Goal: Complete application form: Complete application form

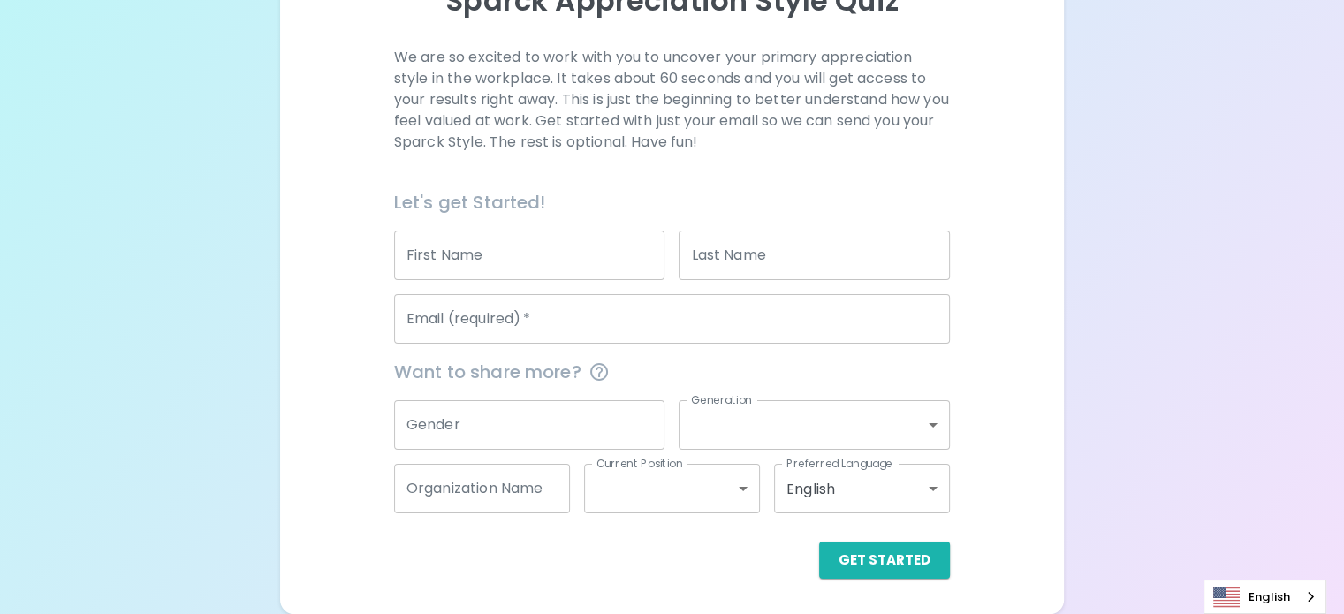
scroll to position [265, 0]
click at [527, 254] on input "First Name" at bounding box center [529, 255] width 271 height 49
click at [527, 254] on input "bent" at bounding box center [529, 255] width 271 height 49
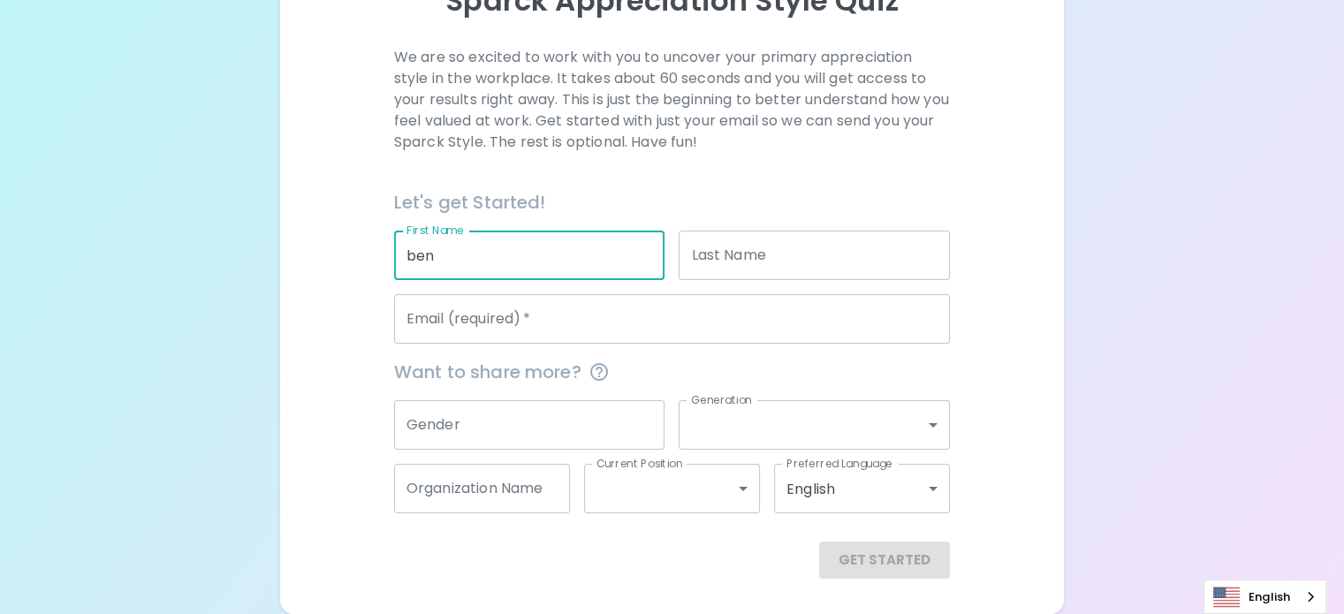
type input "ben"
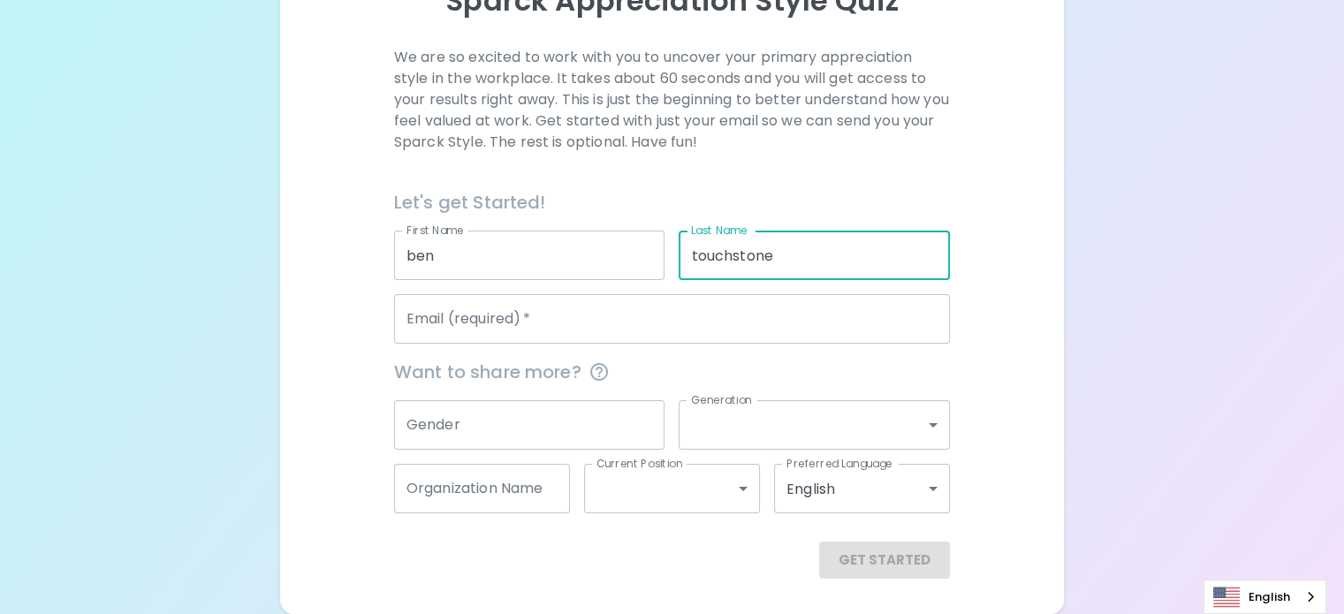
type input "touchstone"
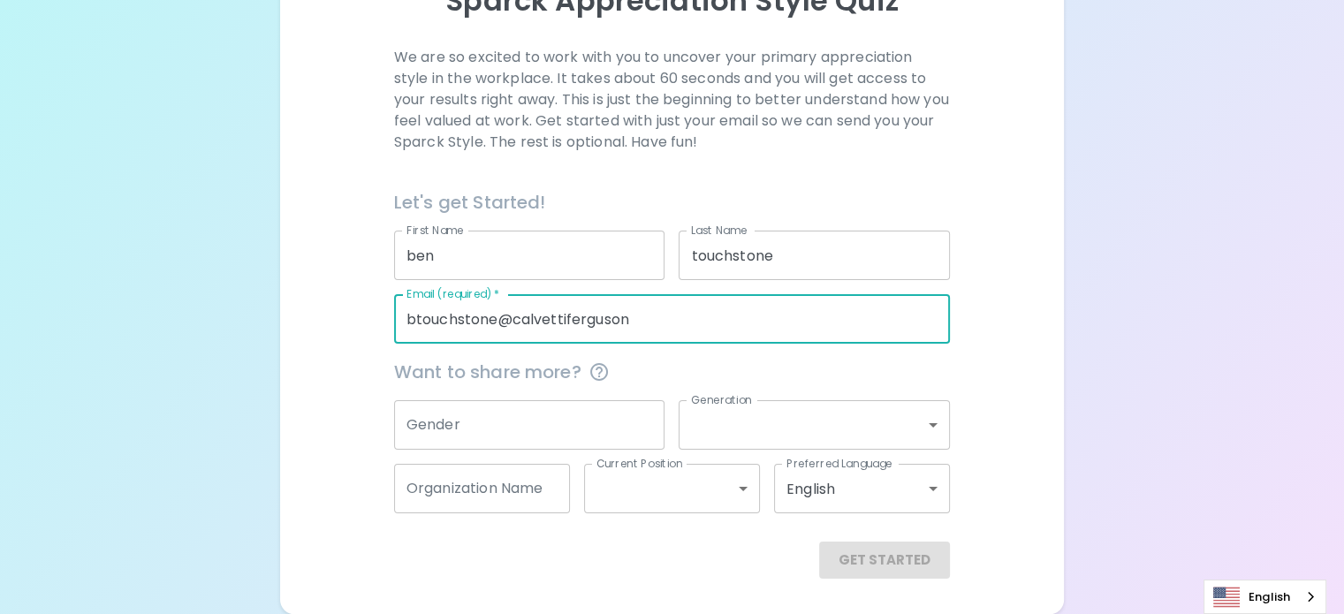
click at [725, 323] on input "btouchstone@calvettiferguson" at bounding box center [672, 318] width 556 height 49
type input "[EMAIL_ADDRESS][DOMAIN_NAME]"
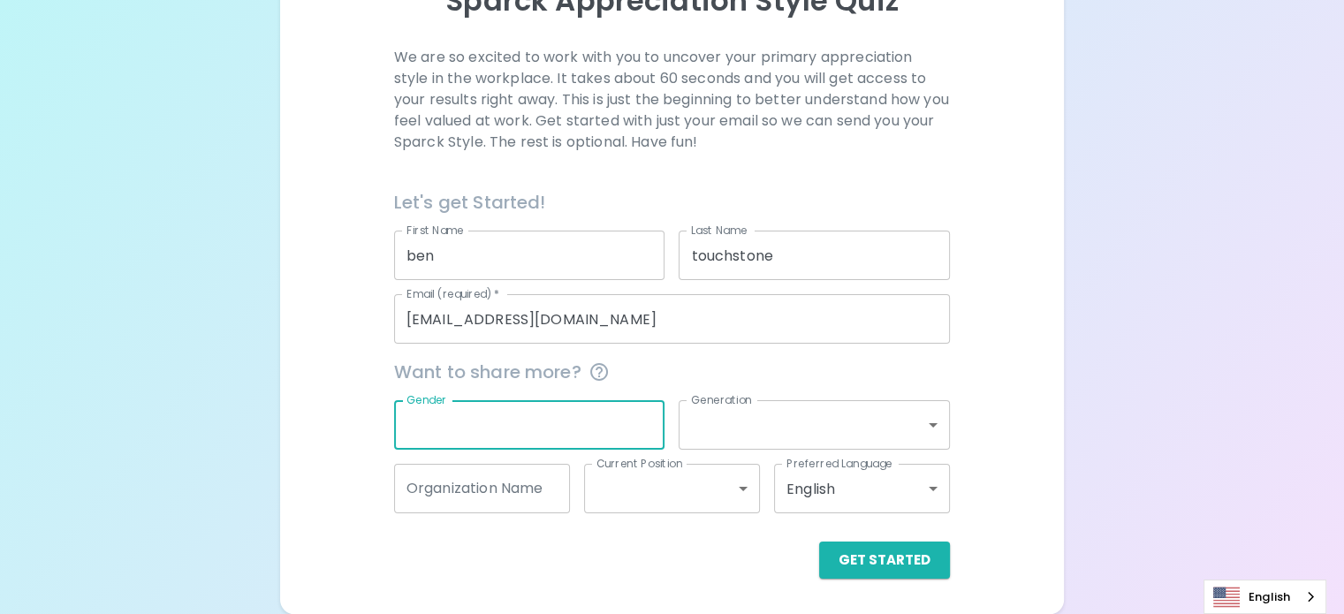
click at [589, 420] on input "Gender" at bounding box center [529, 424] width 271 height 49
click at [743, 428] on body "Sparck Appreciation Style Quiz We are so excited to work with you to uncover yo…" at bounding box center [672, 193] width 1344 height 842
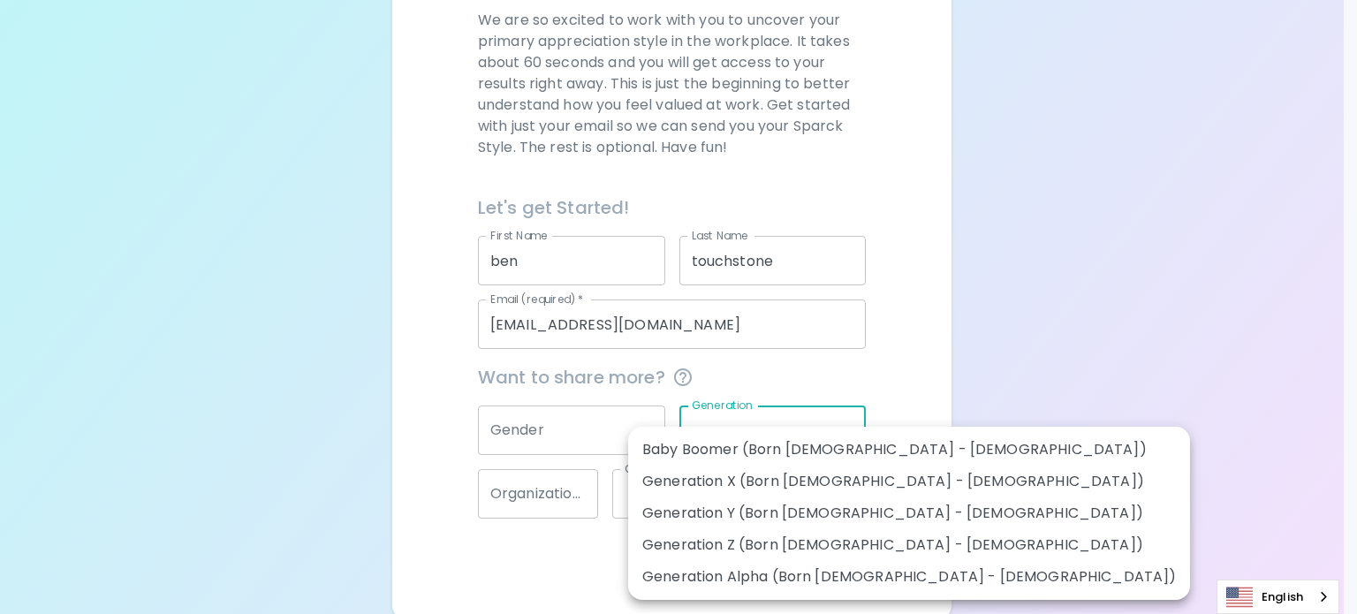
click at [880, 376] on div at bounding box center [678, 307] width 1357 height 614
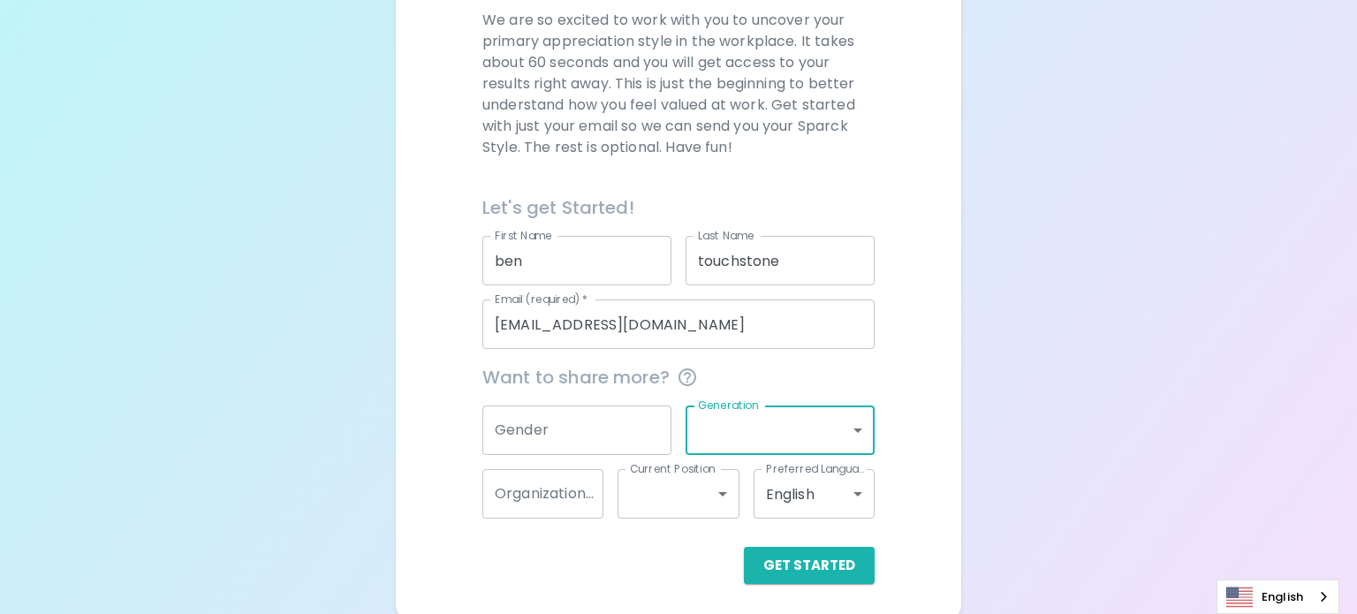
click at [712, 437] on body "Sparck Appreciation Style Quiz We are so excited to work with you to uncover yo…" at bounding box center [678, 177] width 1357 height 884
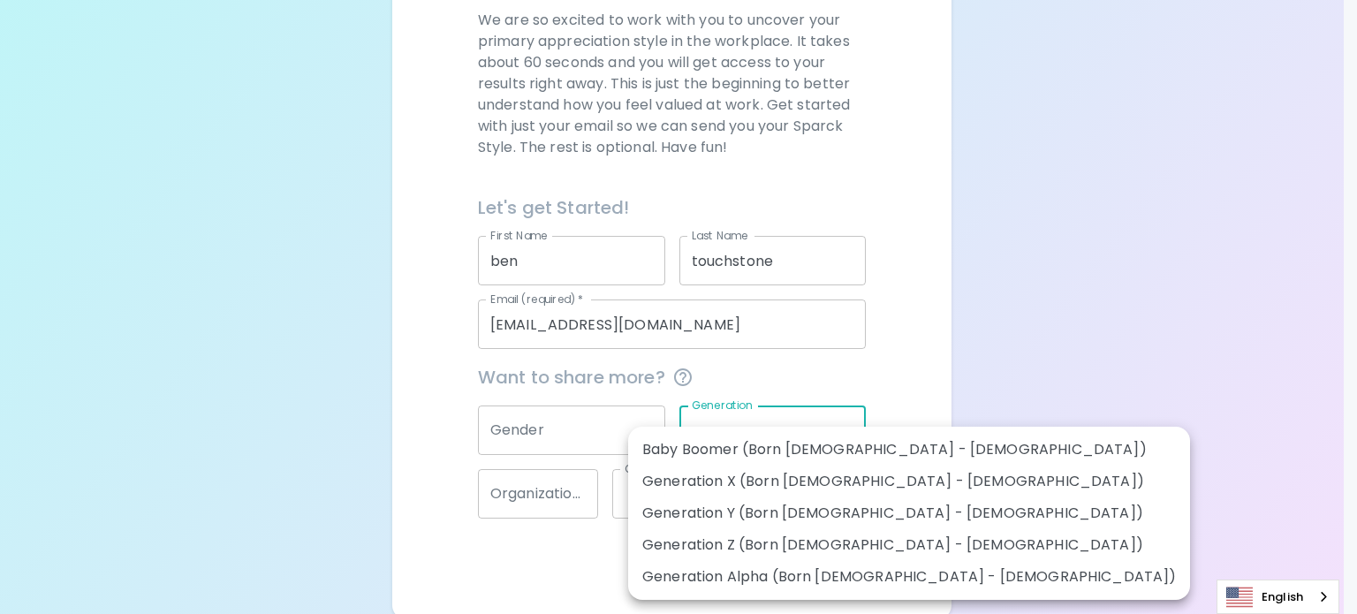
click at [717, 430] on ul "Baby Boomer (Born [DEMOGRAPHIC_DATA] - [DEMOGRAPHIC_DATA]) Generation X (Born […" at bounding box center [909, 513] width 562 height 173
click at [543, 436] on div at bounding box center [678, 307] width 1357 height 614
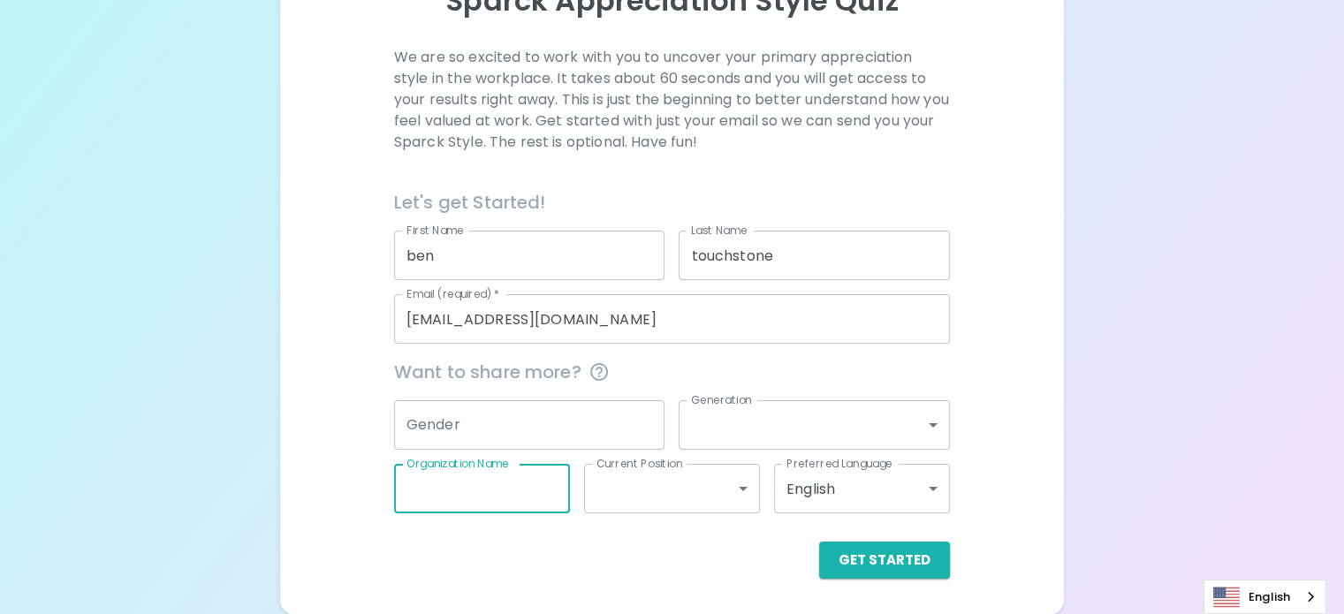
click at [554, 495] on input "Organization Name" at bounding box center [482, 488] width 176 height 49
click at [650, 483] on body "Sparck Appreciation Style Quiz We are so excited to work with you to uncover yo…" at bounding box center [672, 193] width 1344 height 842
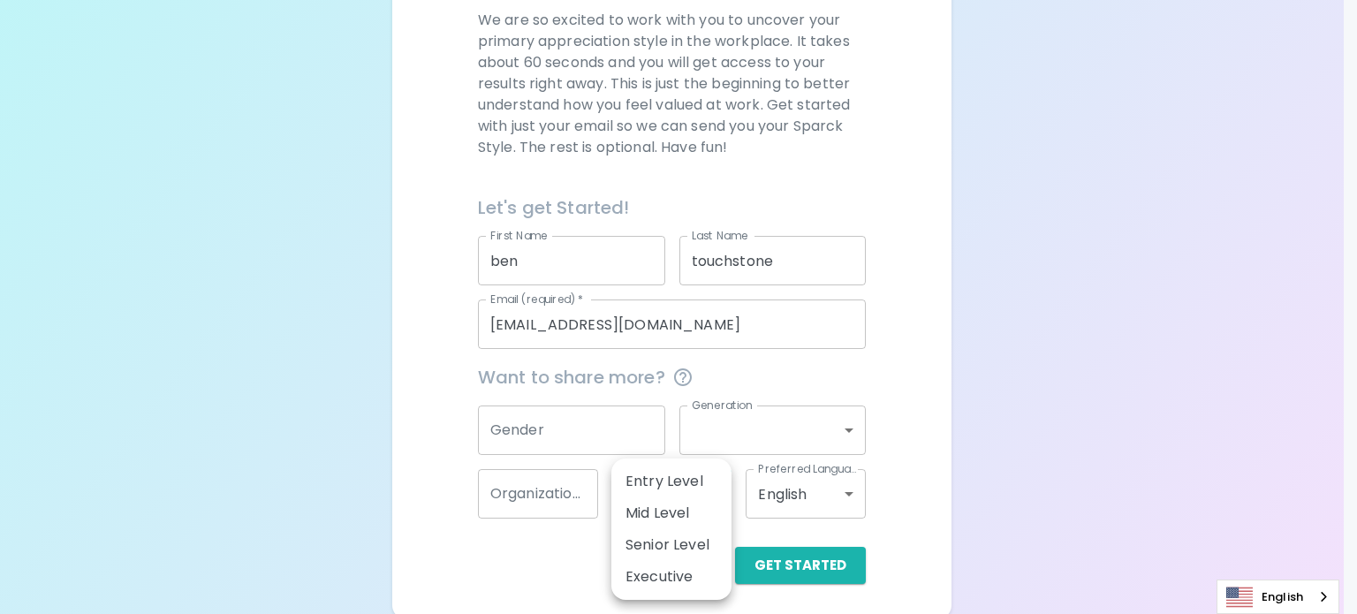
click at [974, 364] on div at bounding box center [678, 307] width 1357 height 614
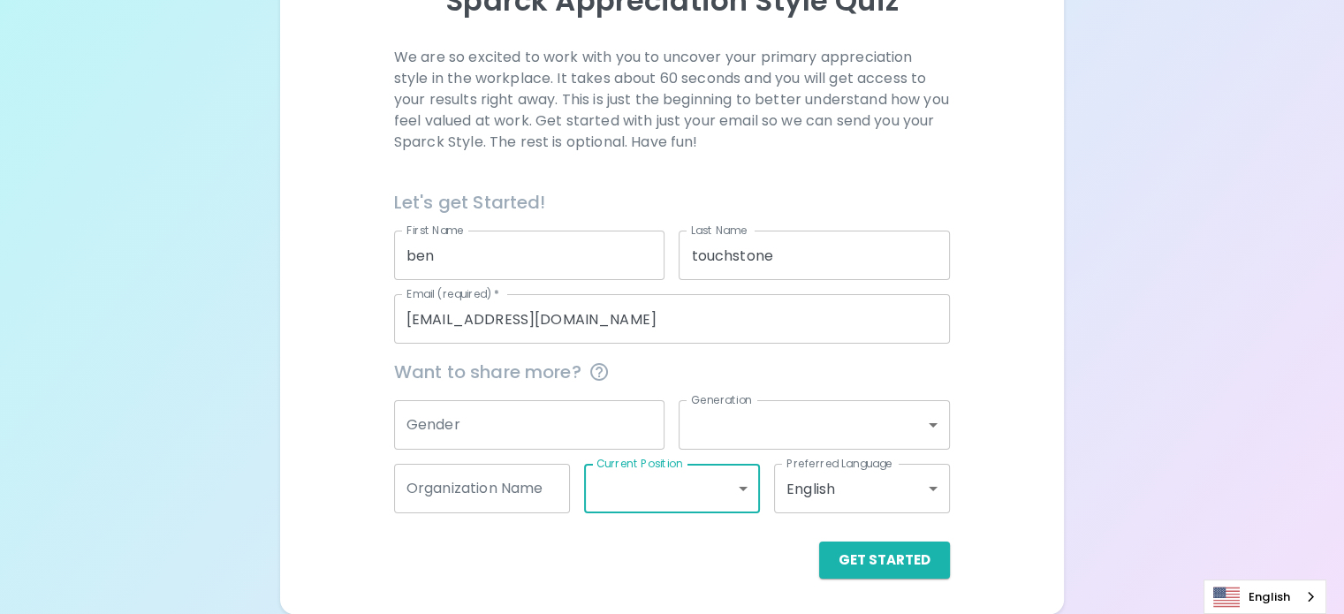
scroll to position [269, 0]
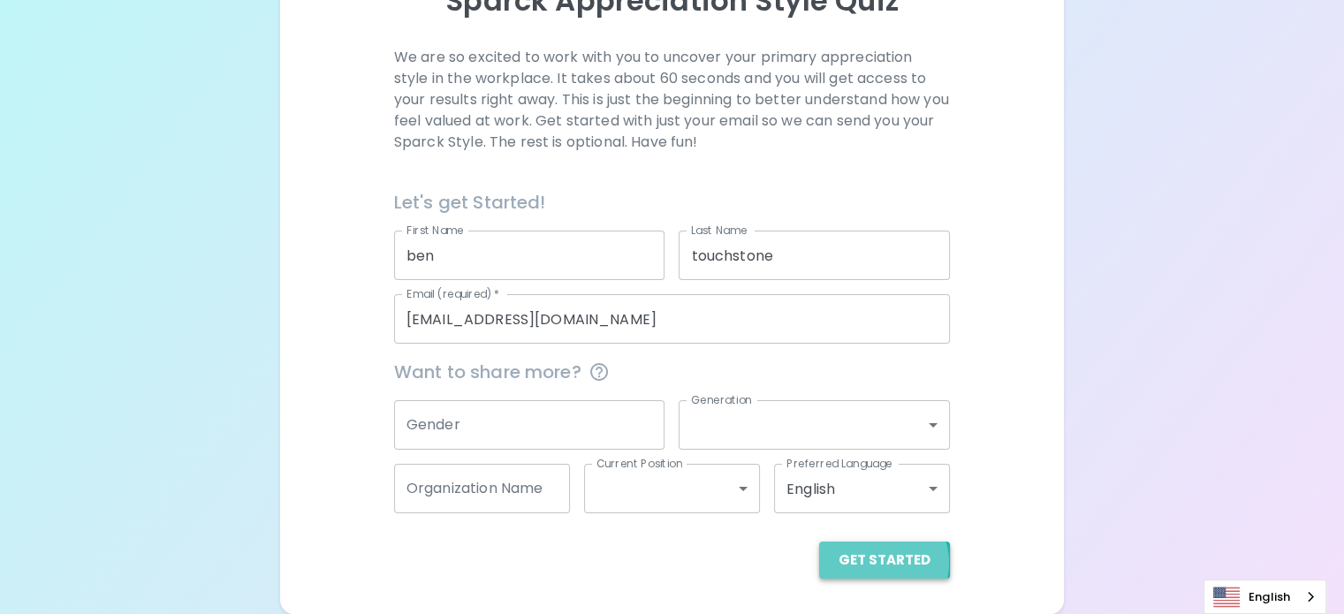
click at [819, 563] on button "Get Started" at bounding box center [884, 560] width 131 height 37
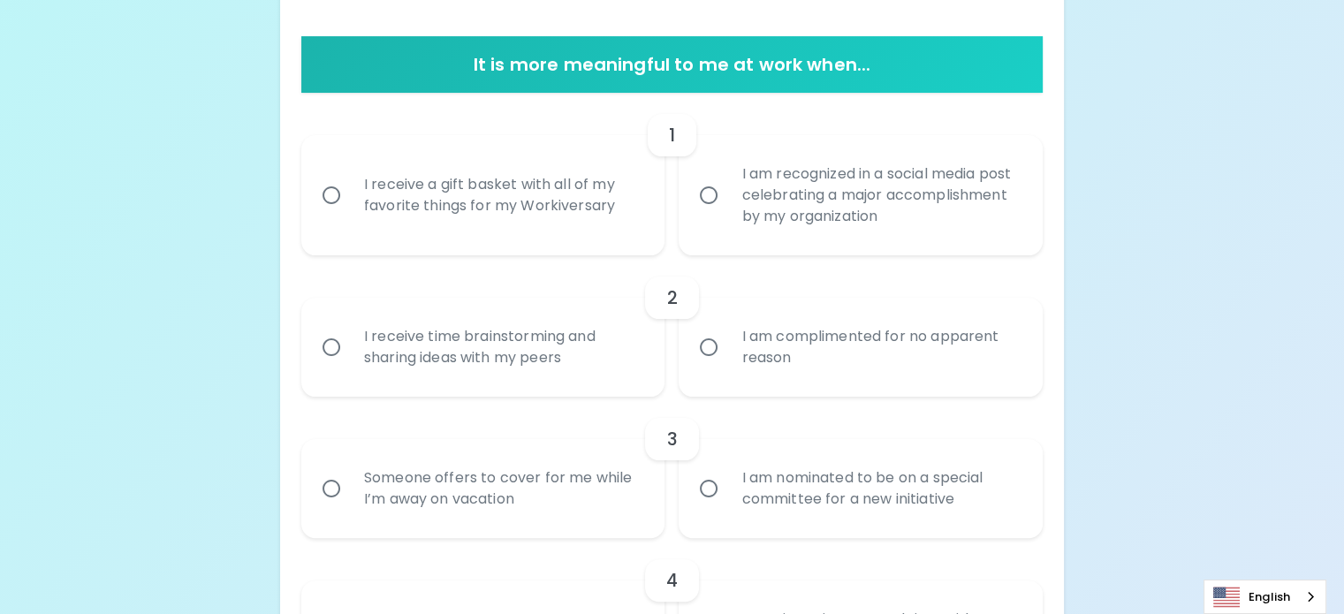
scroll to position [358, 0]
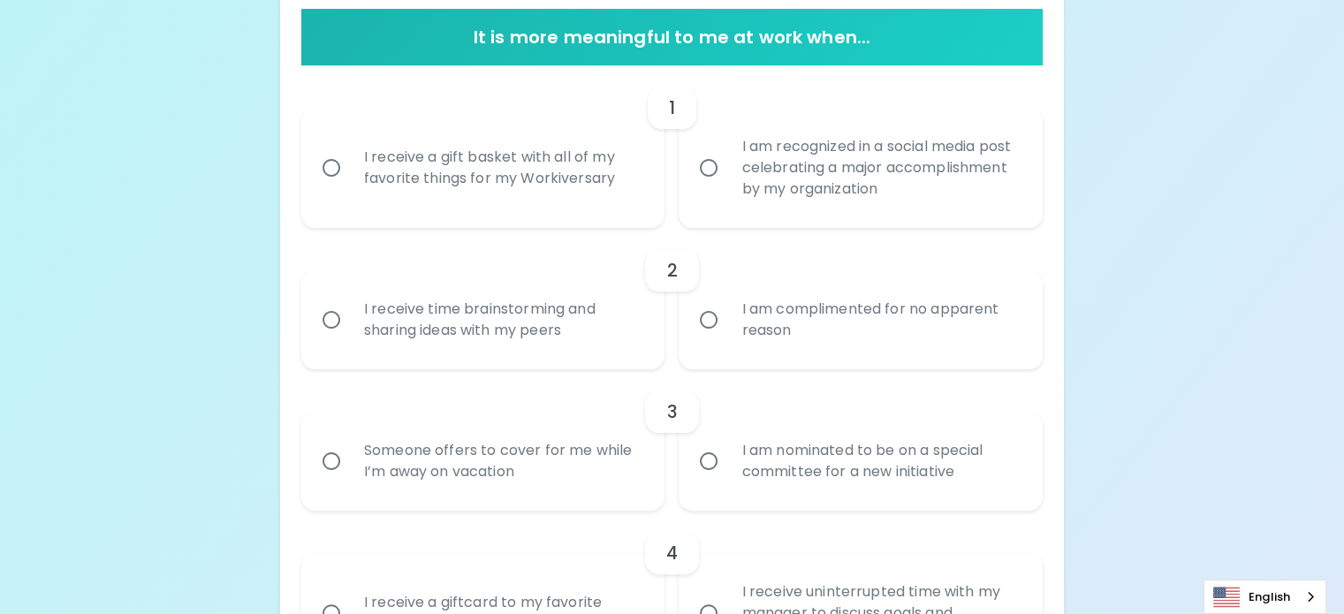
click at [475, 210] on div "I receive a gift basket with all of my favorite things for my Workiversary" at bounding box center [503, 167] width 306 height 85
click at [350, 186] on input "I receive a gift basket with all of my favorite things for my Workiversary" at bounding box center [331, 167] width 37 height 37
radio input "true"
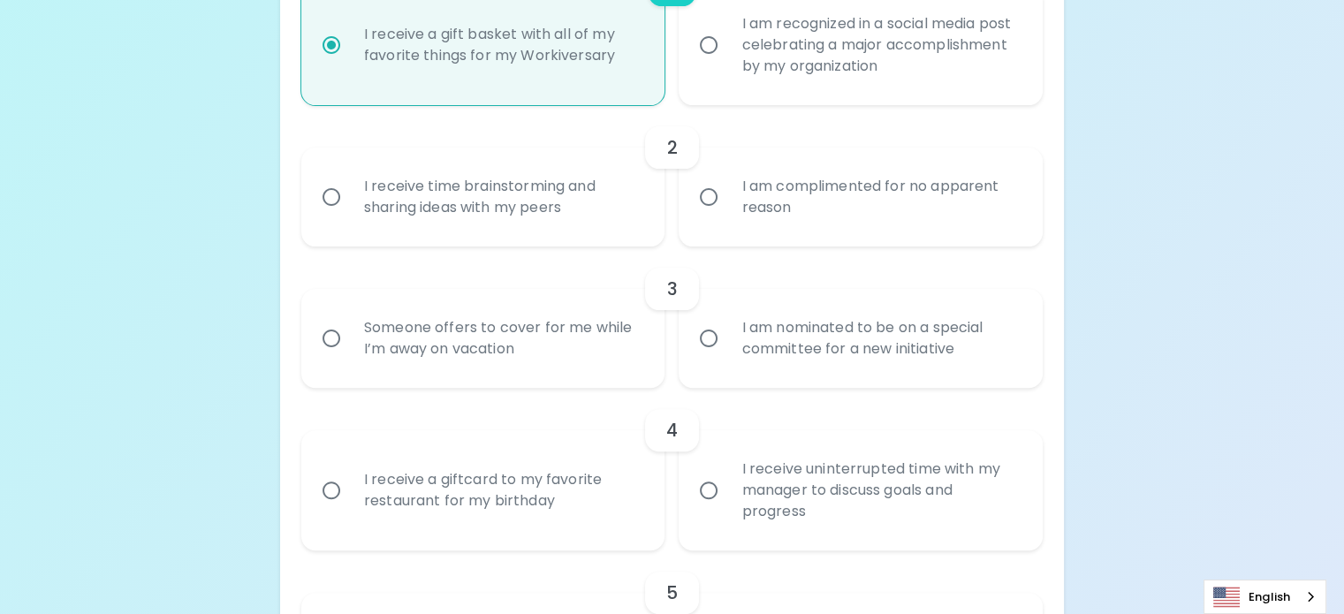
scroll to position [499, 0]
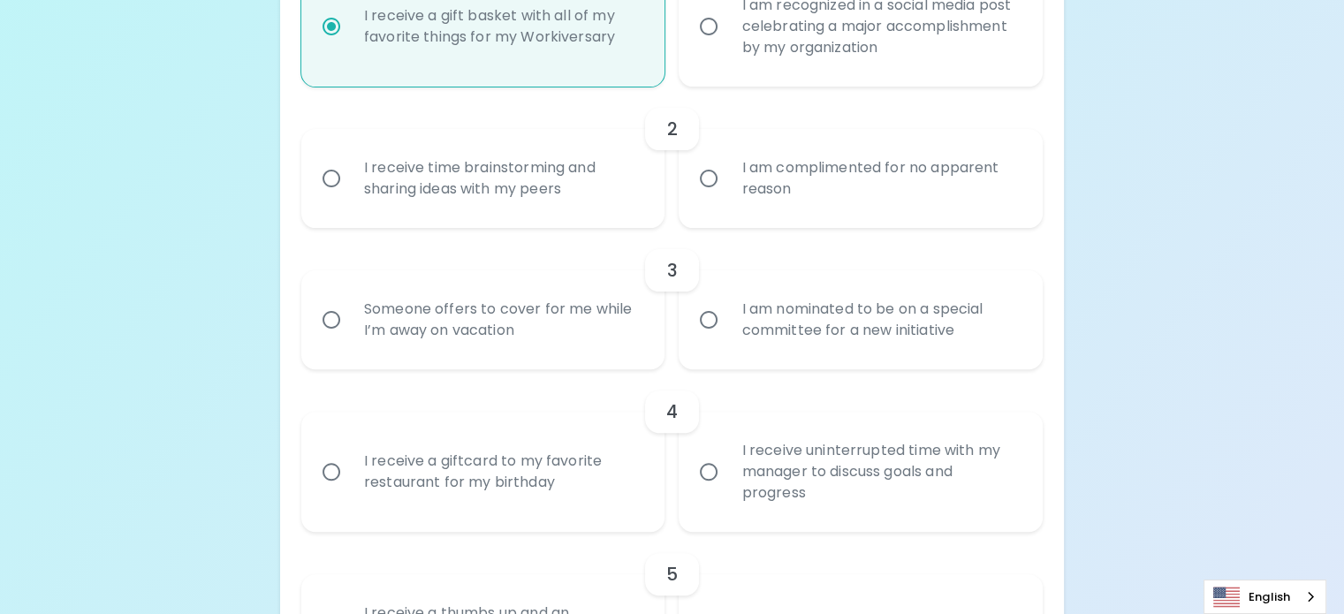
click at [566, 221] on div "I receive time brainstorming and sharing ideas with my peers" at bounding box center [503, 178] width 306 height 85
click at [350, 197] on input "I receive time brainstorming and sharing ideas with my peers" at bounding box center [331, 178] width 37 height 37
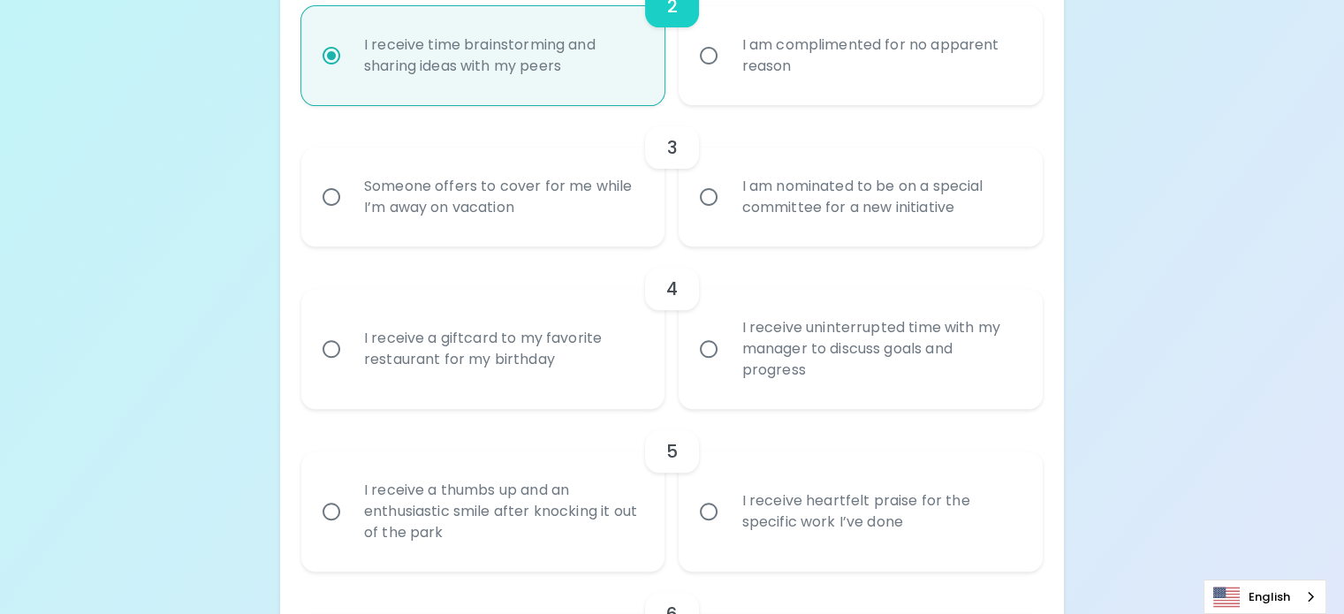
scroll to position [641, 0]
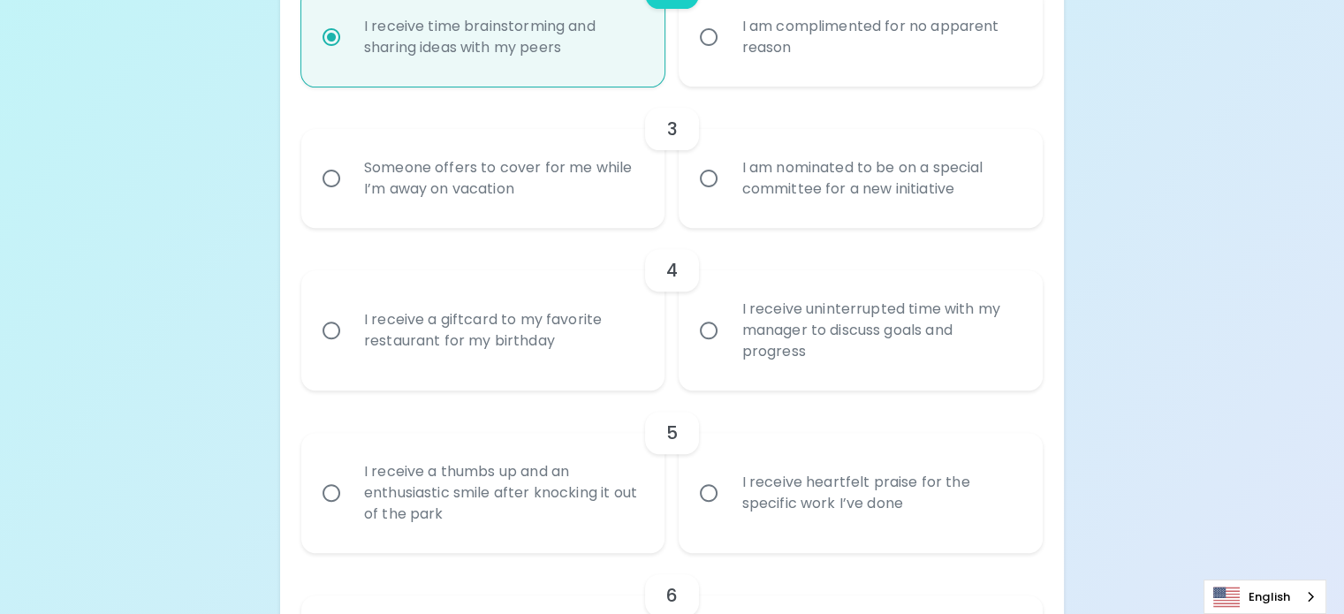
radio input "true"
click at [579, 221] on div "Someone offers to cover for me while I’m away on vacation" at bounding box center [503, 178] width 306 height 85
click at [350, 197] on input "Someone offers to cover for me while I’m away on vacation" at bounding box center [331, 178] width 37 height 37
radio input "false"
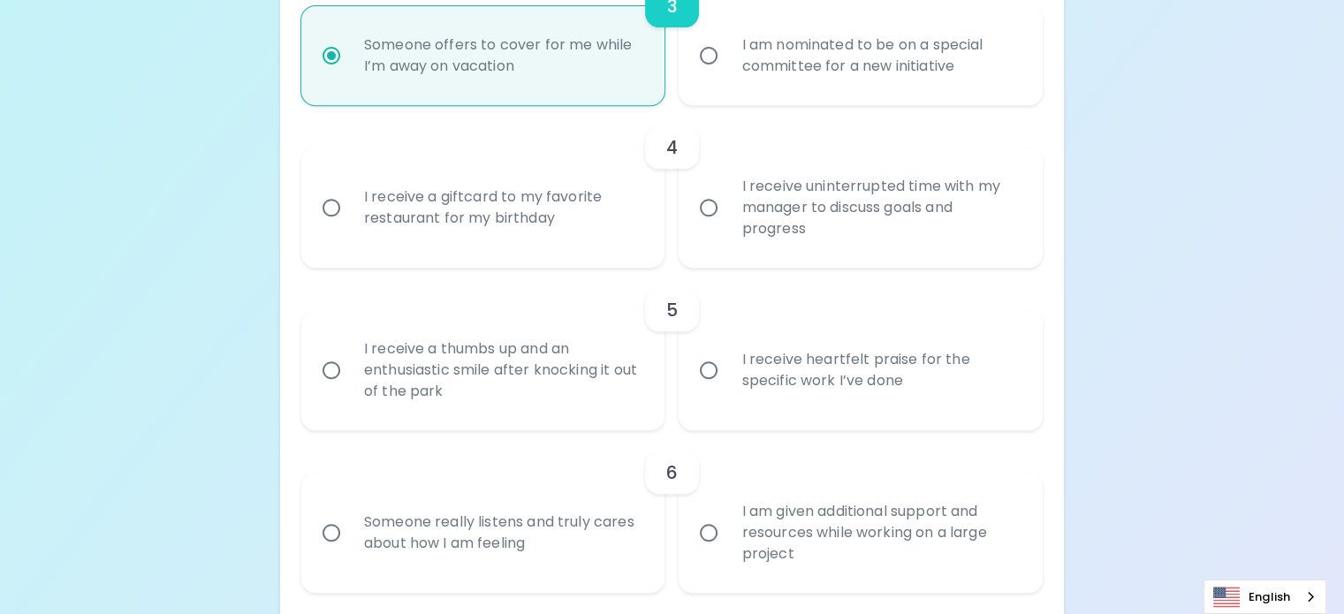
scroll to position [782, 0]
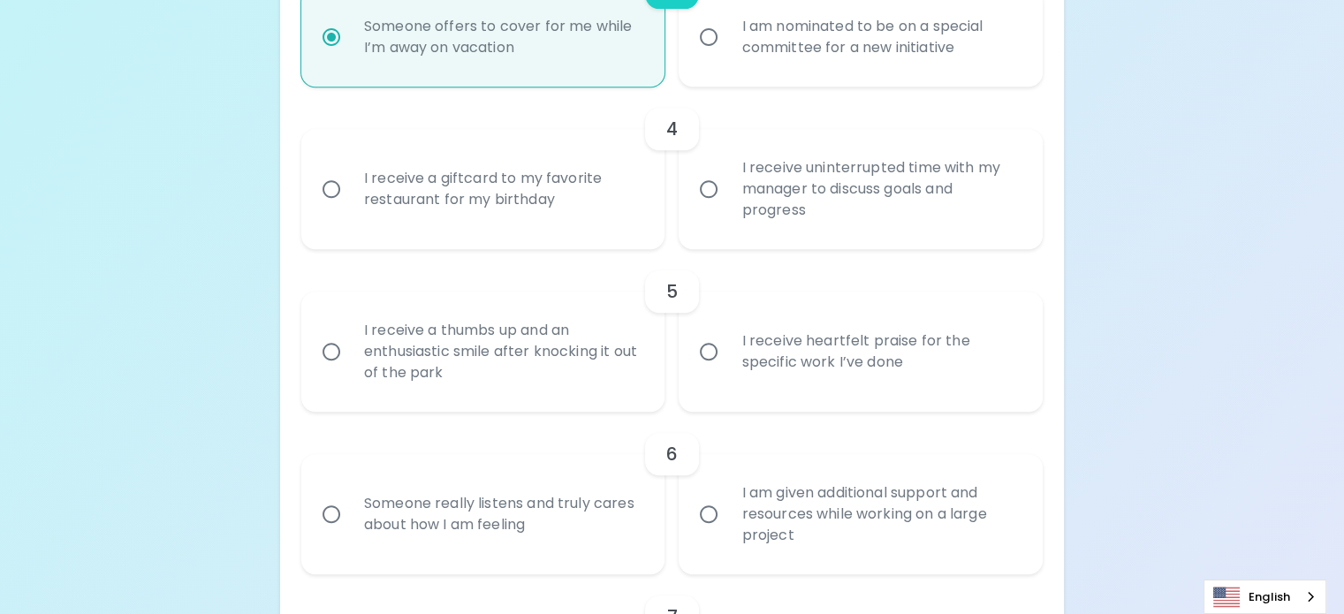
radio input "true"
click at [652, 231] on div "I receive a giftcard to my favorite restaurant for my birthday" at bounding box center [503, 189] width 306 height 85
click at [350, 208] on input "I receive a giftcard to my favorite restaurant for my birthday" at bounding box center [331, 189] width 37 height 37
radio input "false"
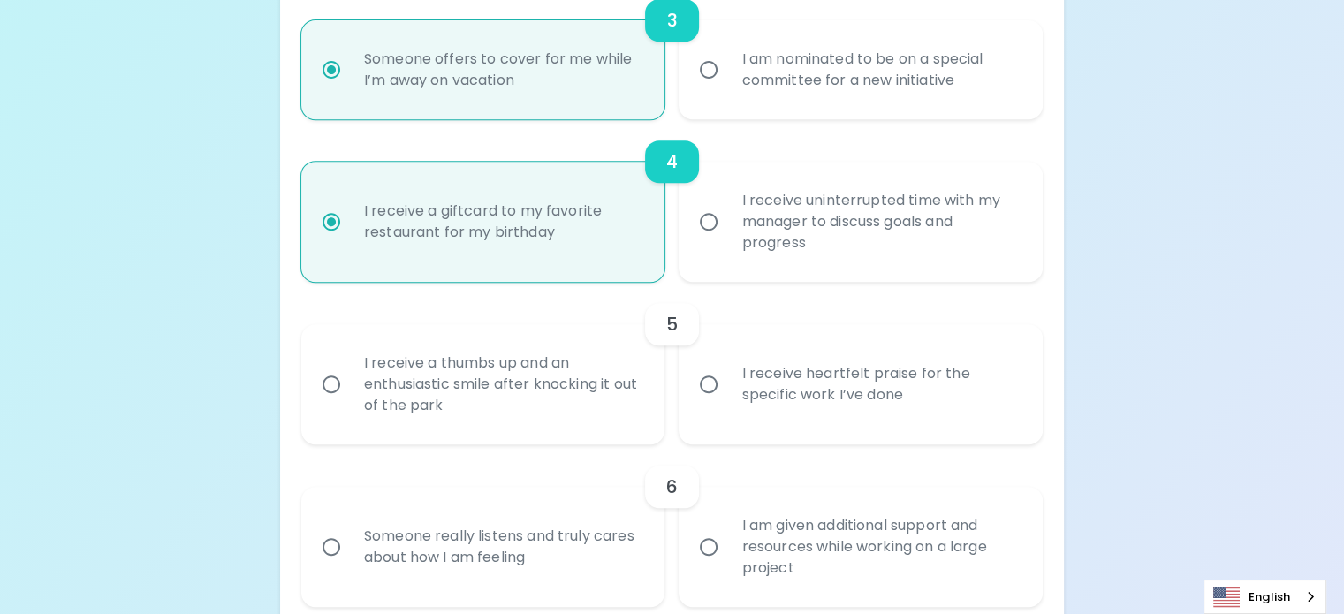
scroll to position [923, 0]
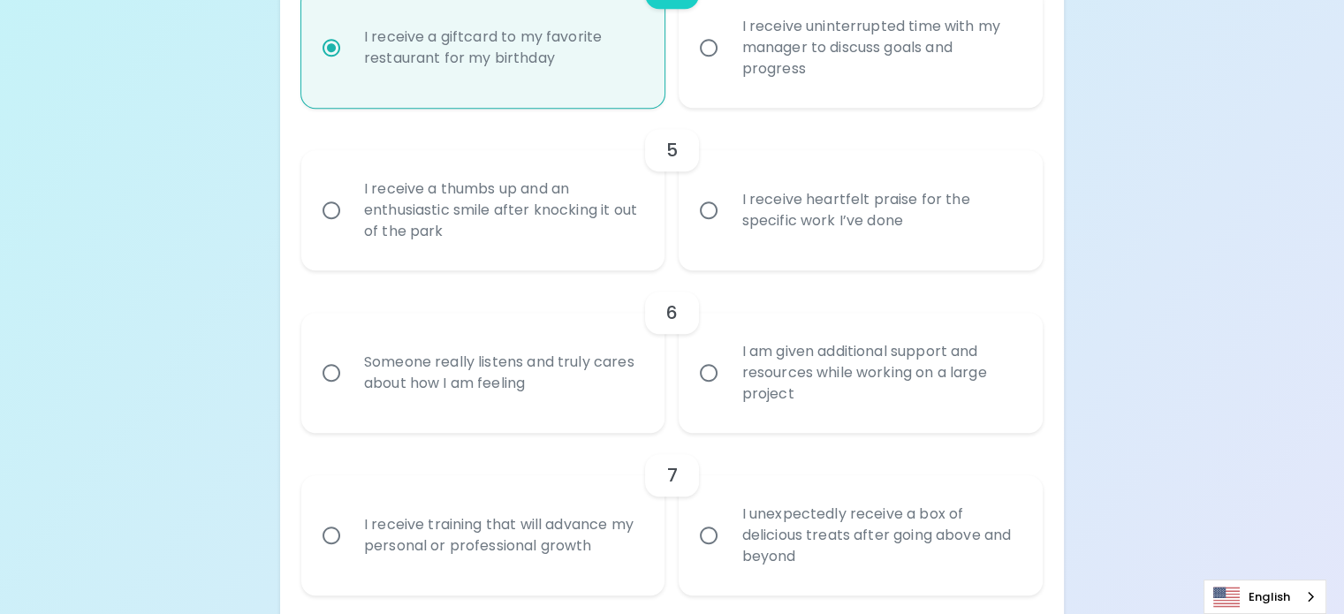
radio input "true"
click at [502, 263] on div "I receive a thumbs up and an enthusiastic smile after knocking it out of the pa…" at bounding box center [503, 210] width 306 height 106
click at [350, 229] on input "I receive a thumbs up and an enthusiastic smile after knocking it out of the pa…" at bounding box center [331, 210] width 37 height 37
radio input "false"
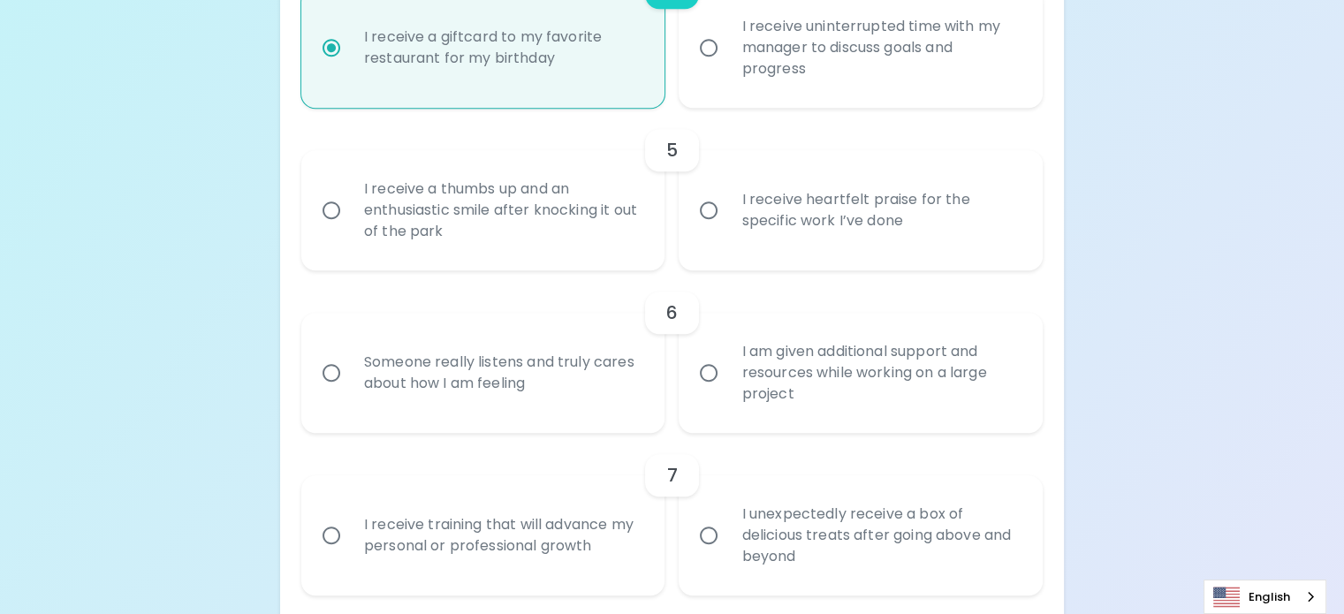
radio input "false"
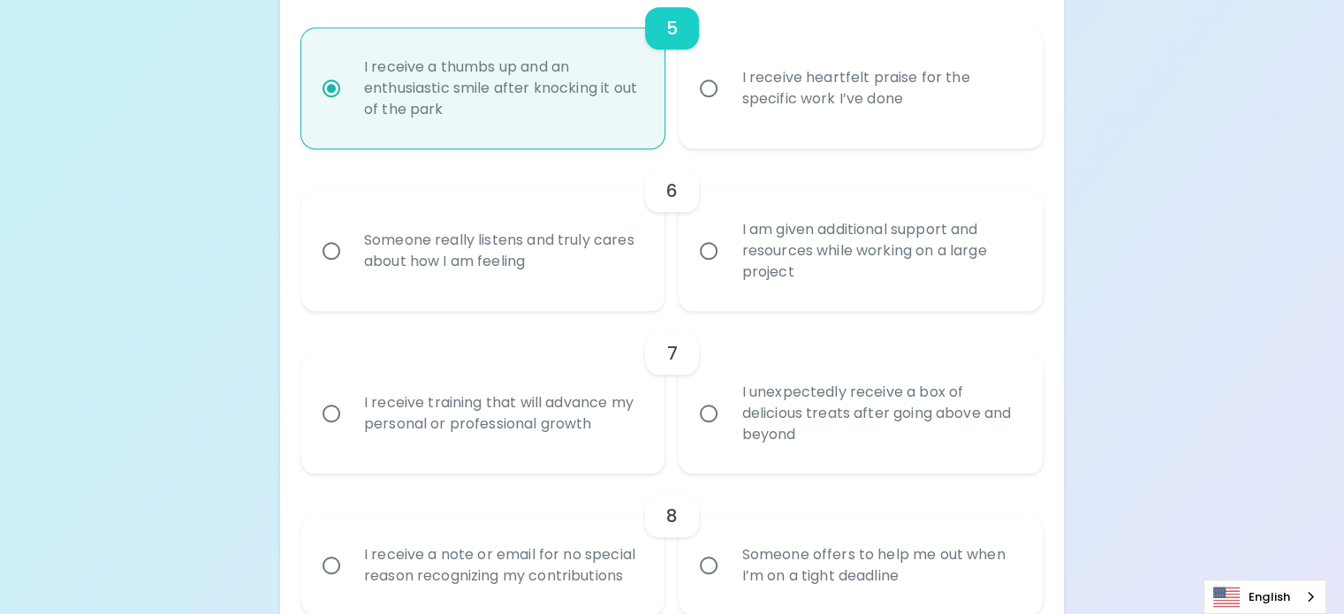
scroll to position [1065, 0]
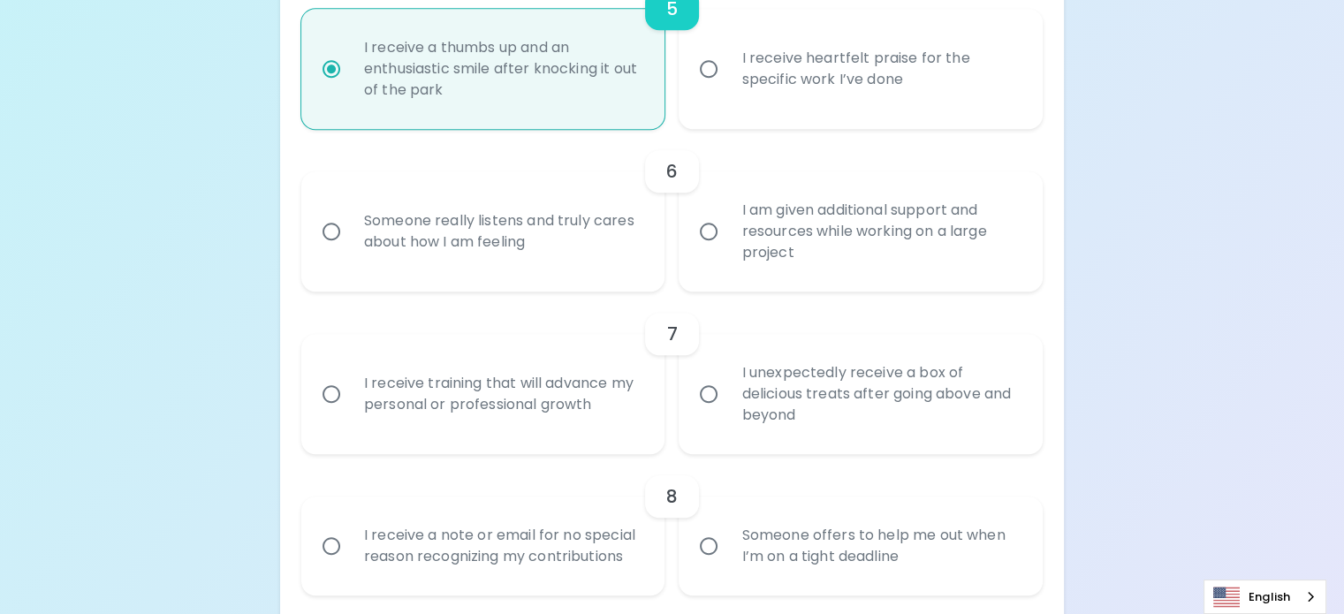
radio input "true"
click at [505, 274] on div "Someone really listens and truly cares about how I am feeling" at bounding box center [503, 231] width 306 height 85
click at [350, 250] on input "Someone really listens and truly cares about how I am feeling" at bounding box center [331, 231] width 37 height 37
radio input "false"
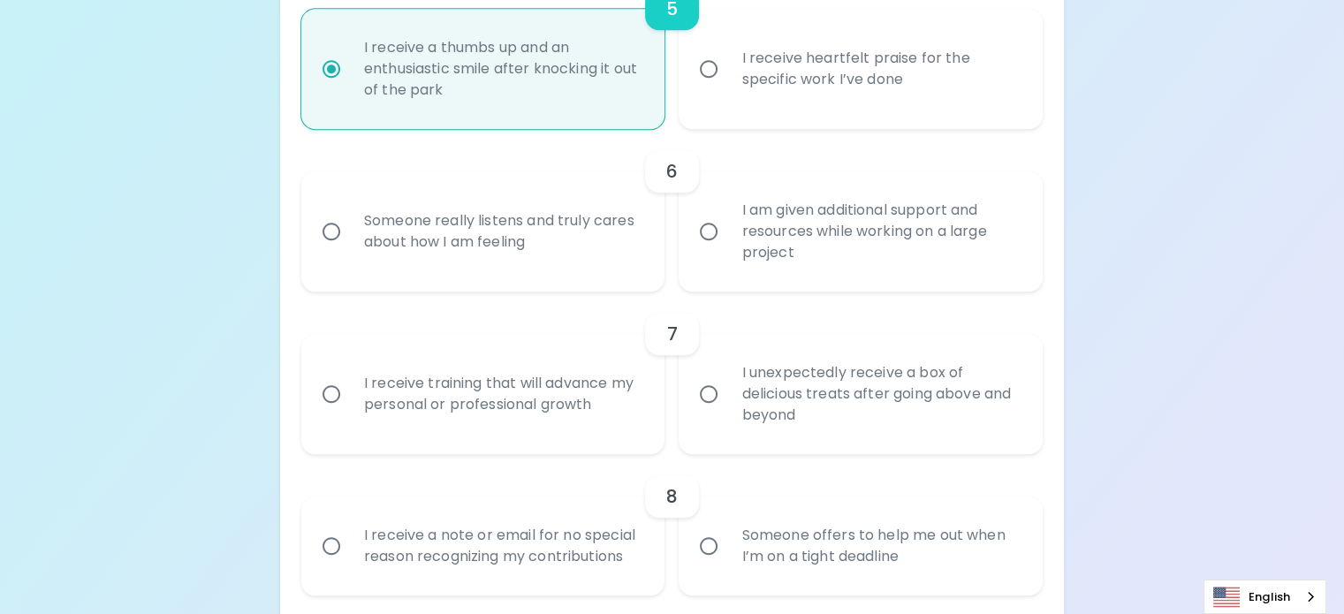
radio input "false"
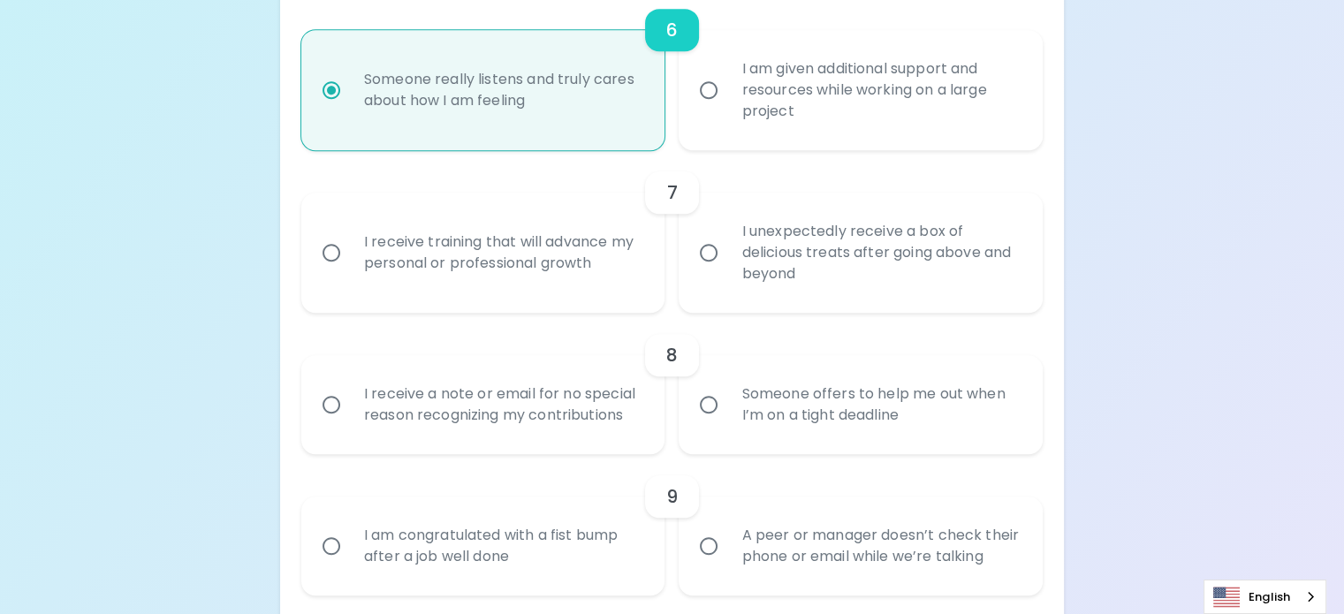
scroll to position [1294, 0]
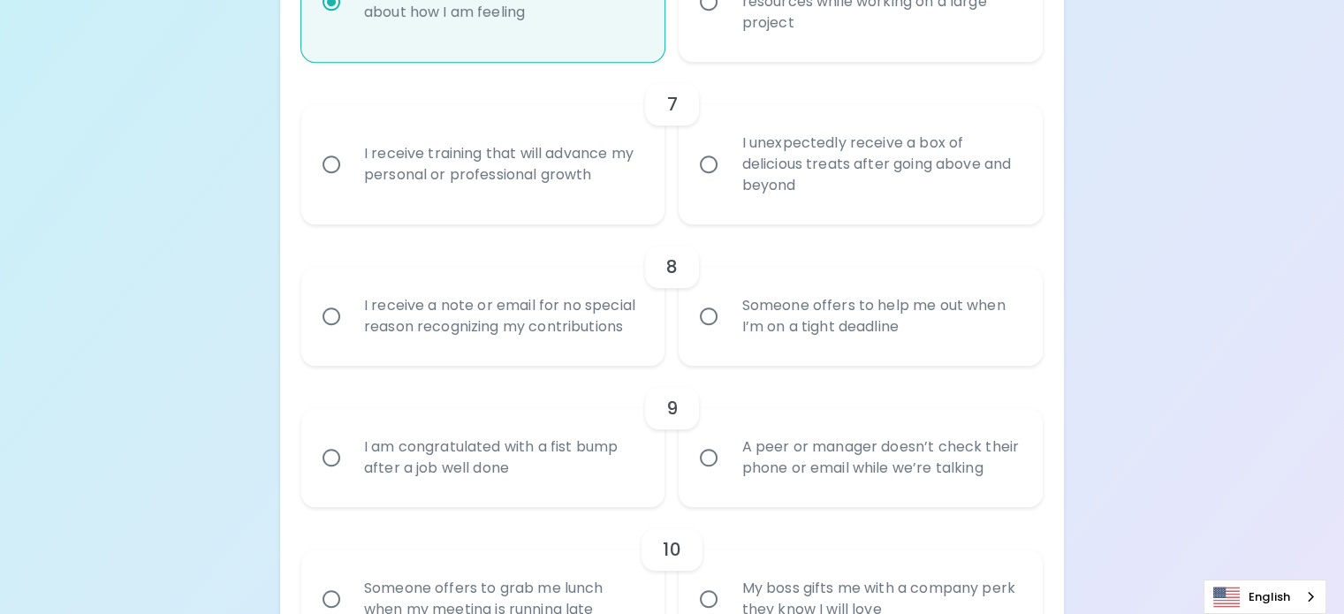
radio input "true"
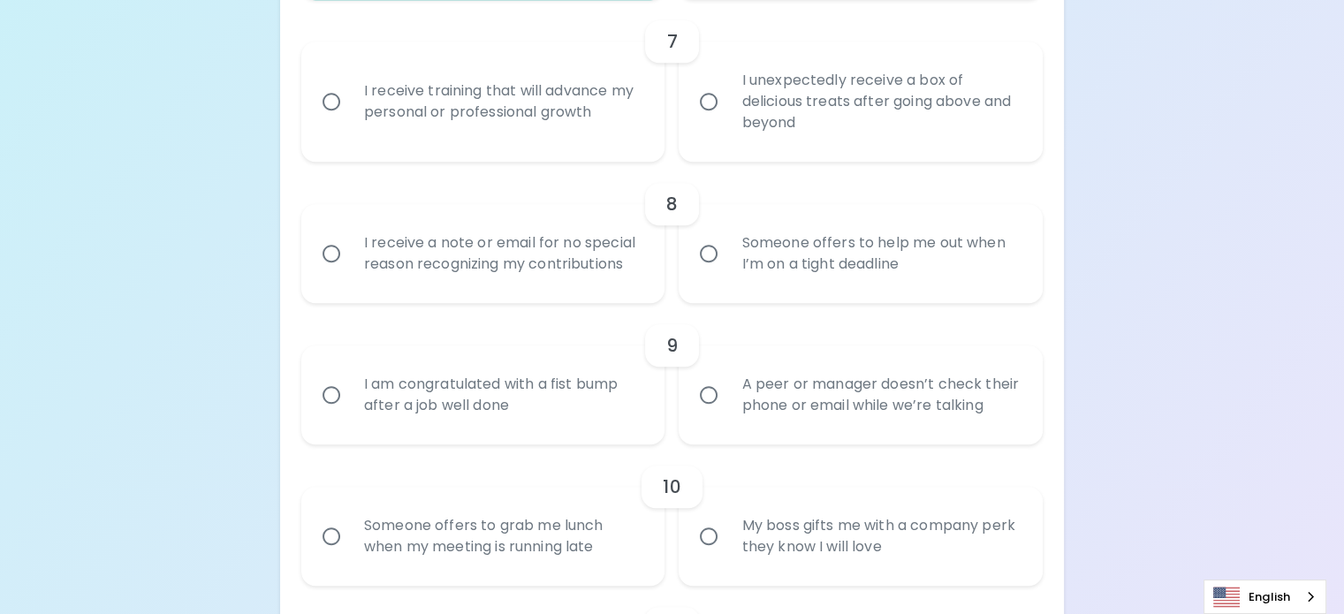
scroll to position [1383, 0]
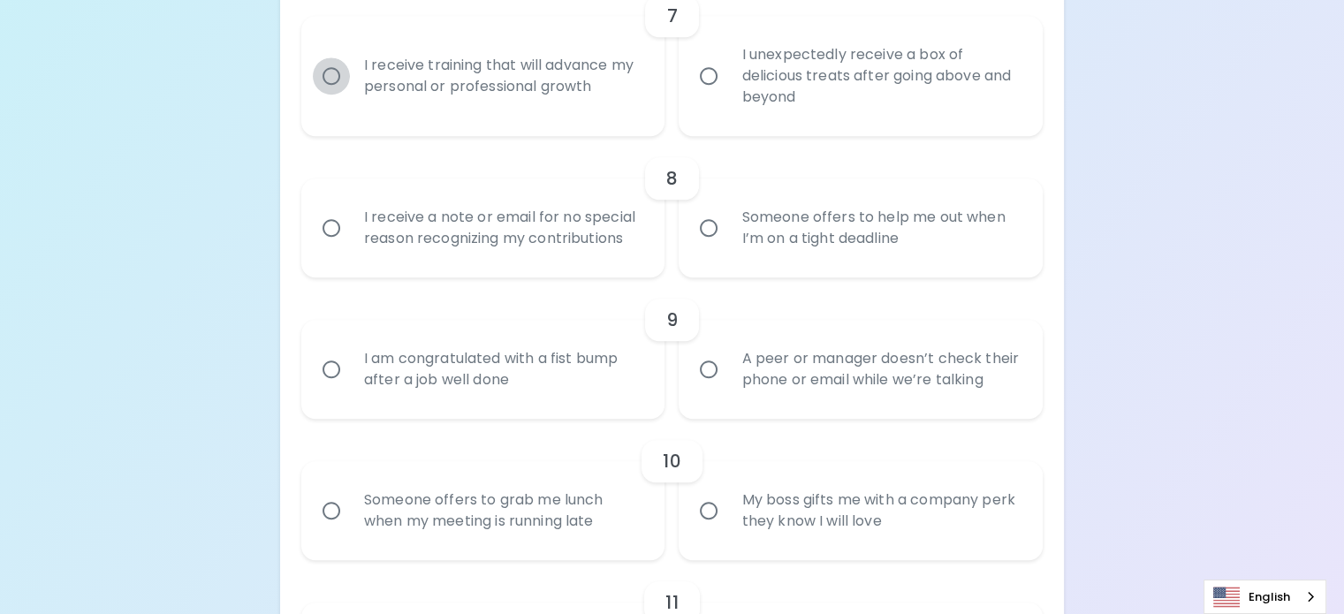
click at [350, 95] on input "I receive training that will advance my personal or professional growth" at bounding box center [331, 75] width 37 height 37
radio input "false"
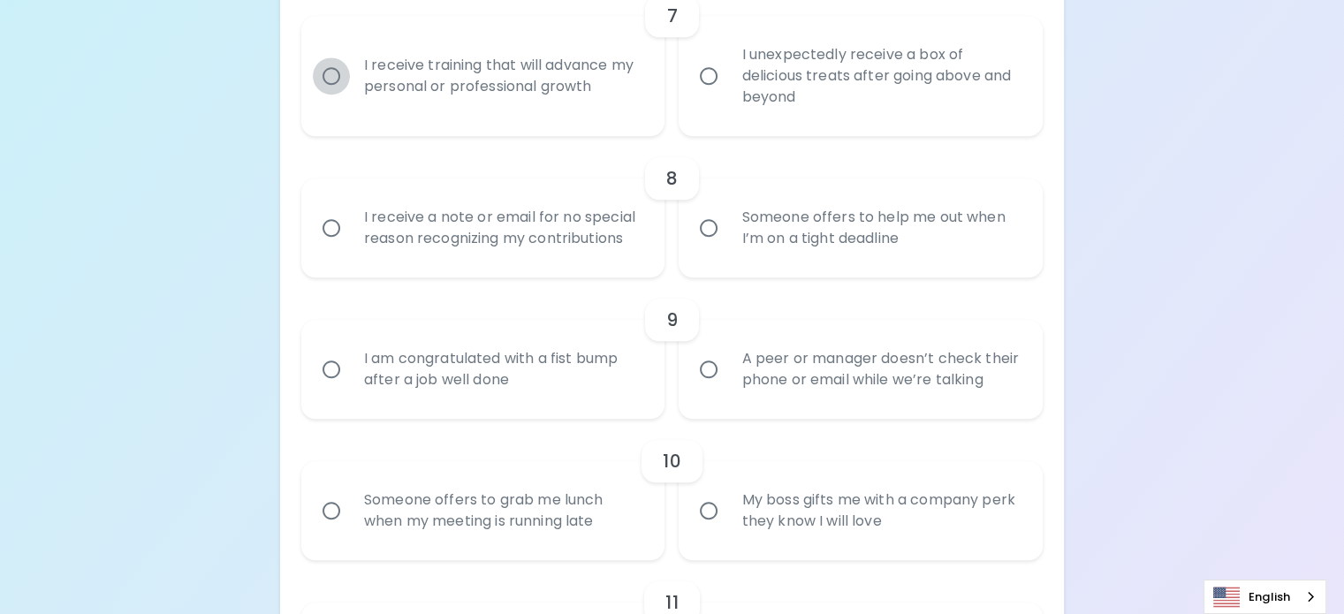
radio input "false"
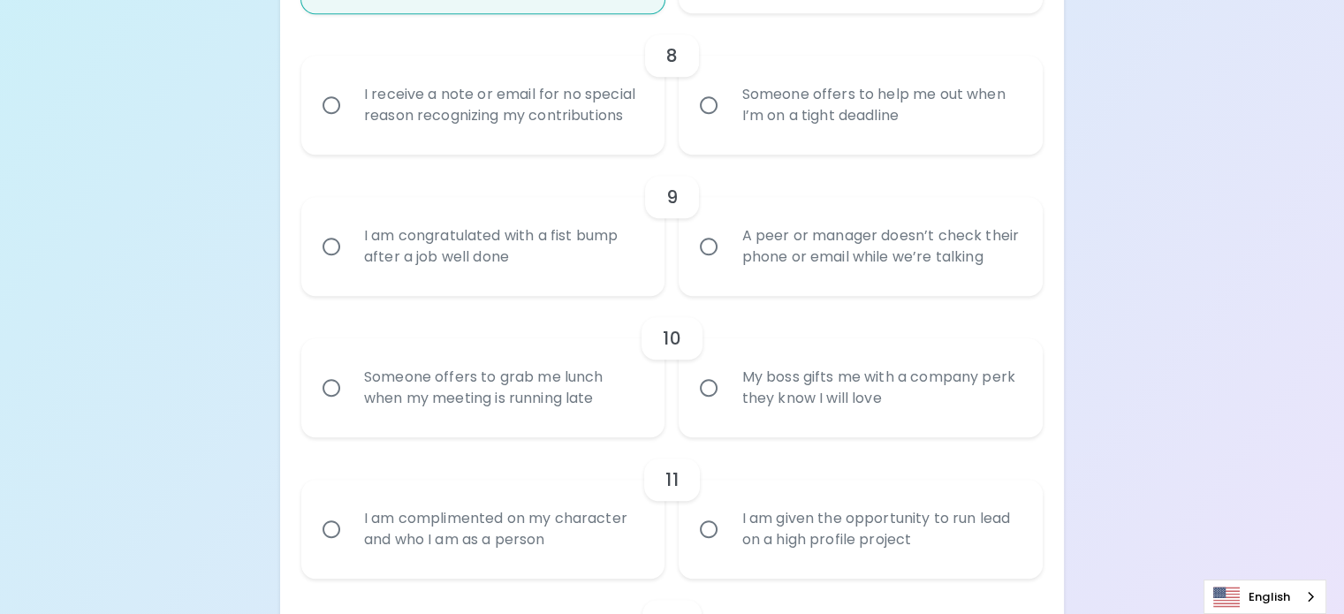
scroll to position [1524, 0]
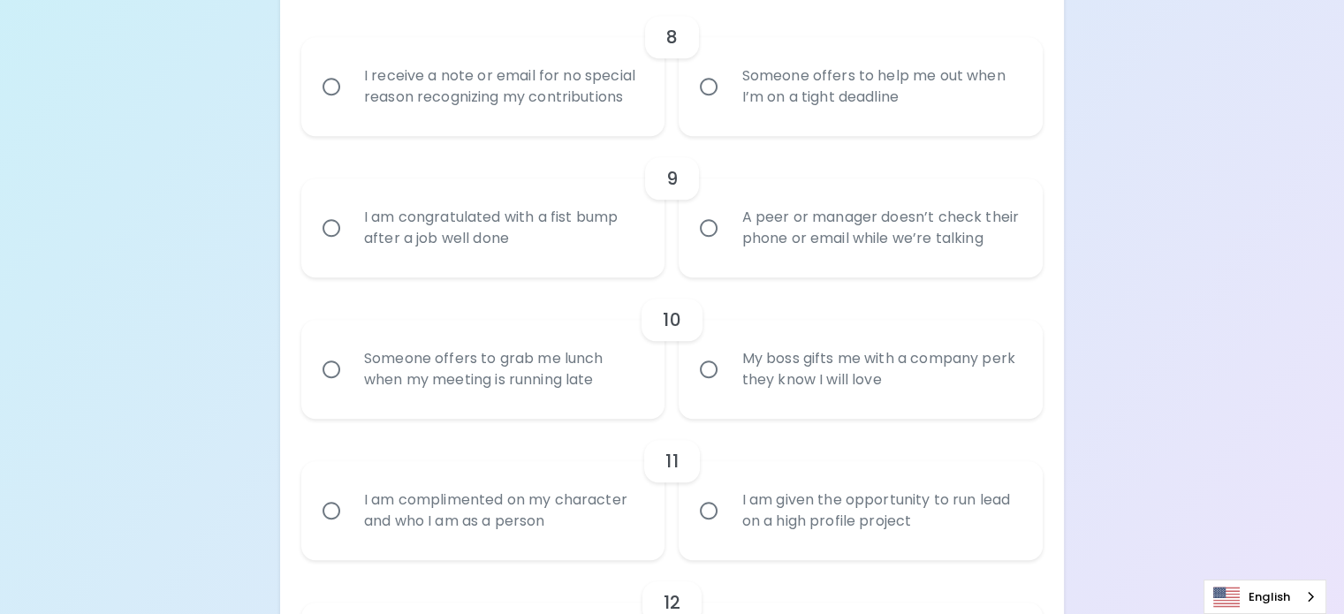
radio input "true"
click at [718, 136] on label "Someone offers to help me out when I’m on a tight deadline" at bounding box center [851, 86] width 364 height 99
click at [718, 105] on input "Someone offers to help me out when I’m on a tight deadline" at bounding box center [708, 86] width 37 height 37
radio input "false"
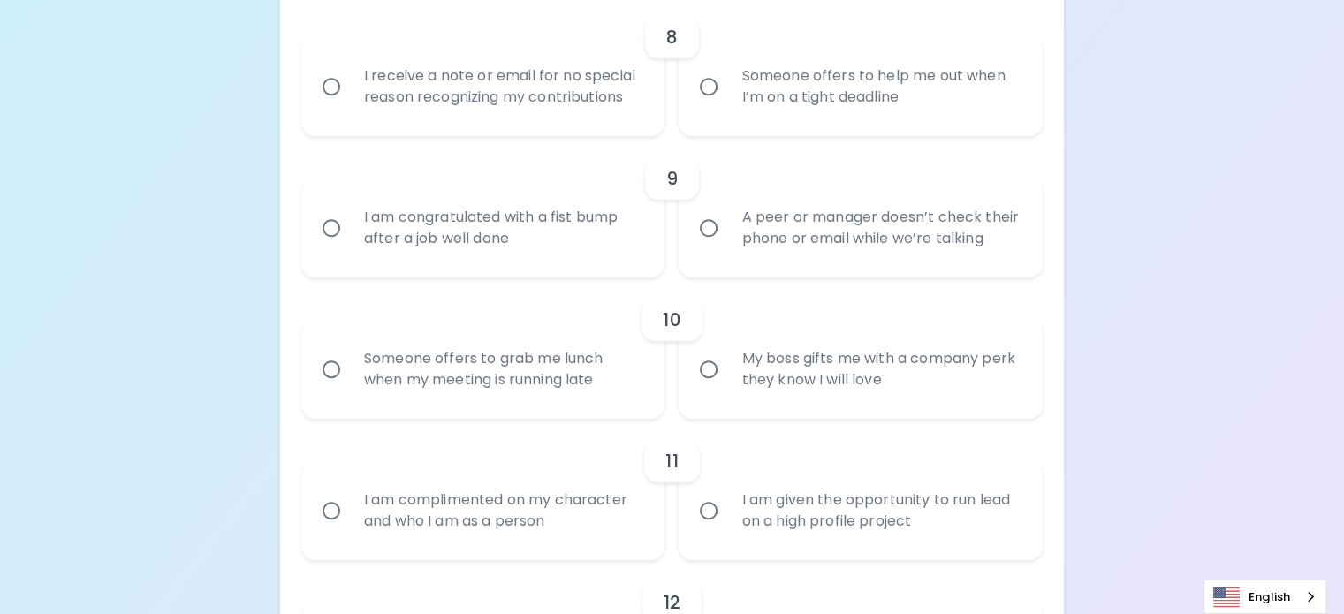
radio input "false"
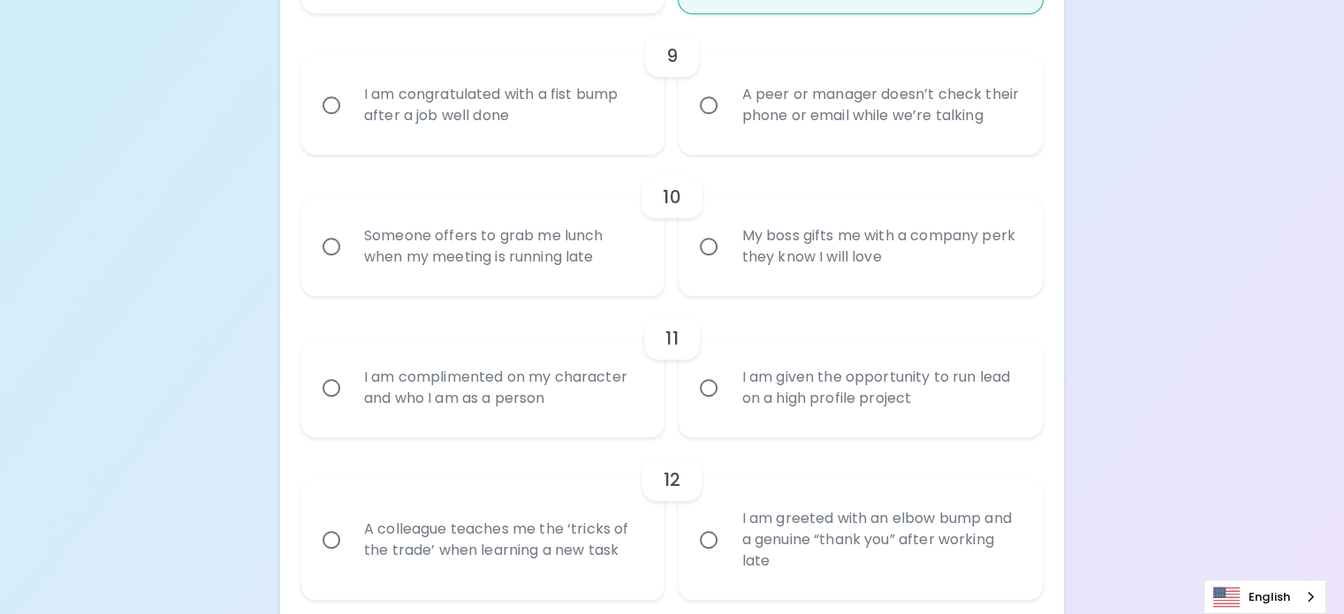
scroll to position [1666, 0]
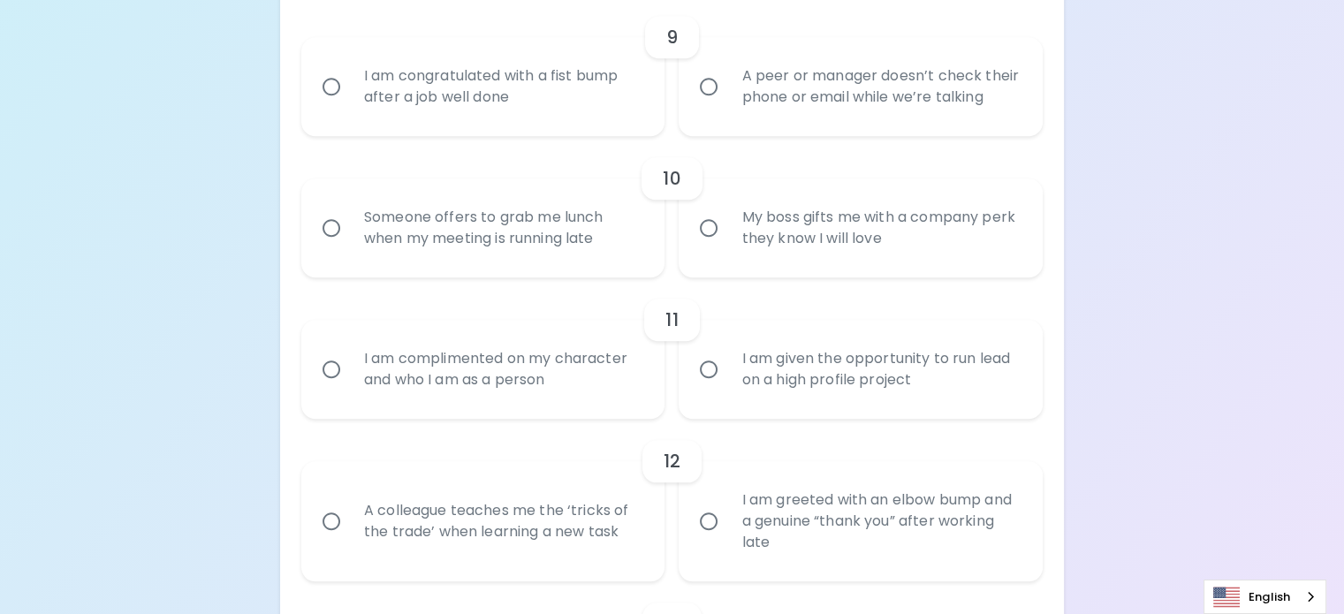
radio input "true"
click at [493, 129] on div "I am congratulated with a fist bump after a job well done" at bounding box center [503, 86] width 306 height 85
click at [350, 105] on input "I am congratulated with a fist bump after a job well done" at bounding box center [331, 86] width 37 height 37
radio input "false"
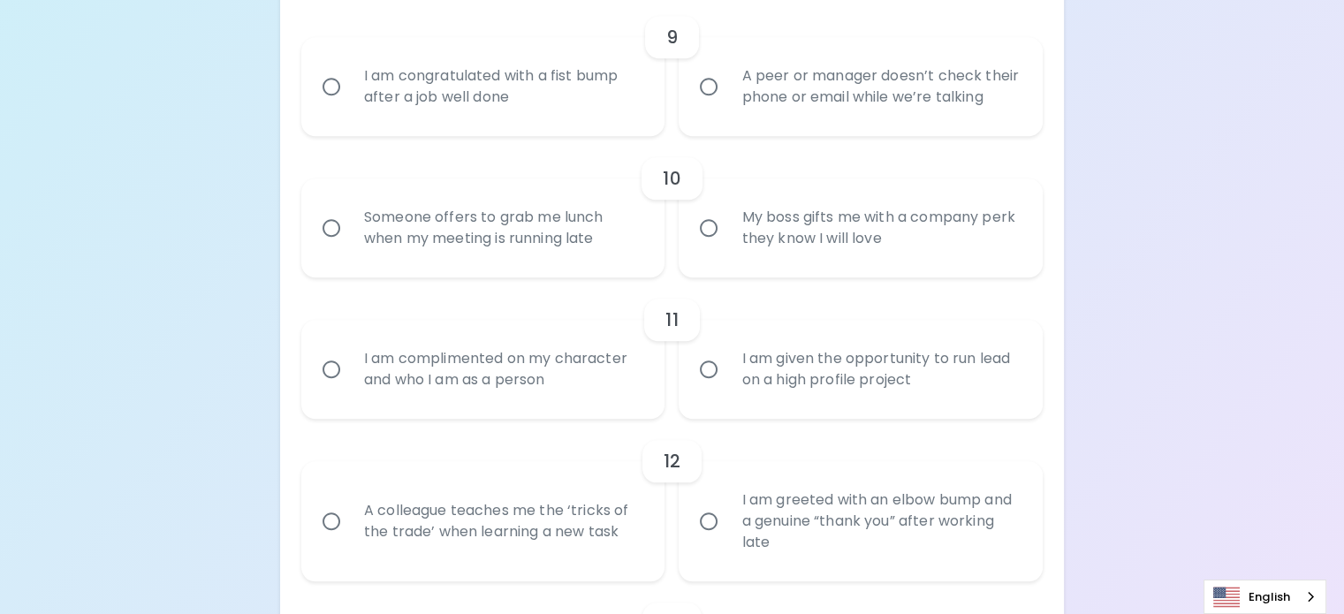
radio input "false"
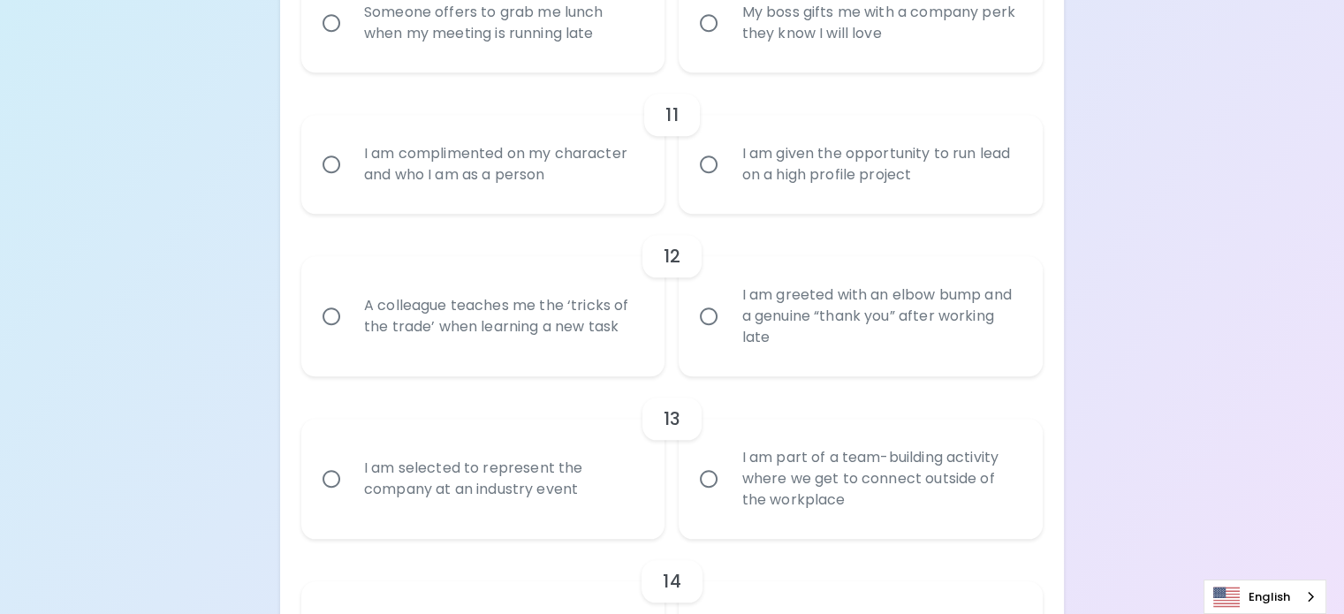
scroll to position [1895, 0]
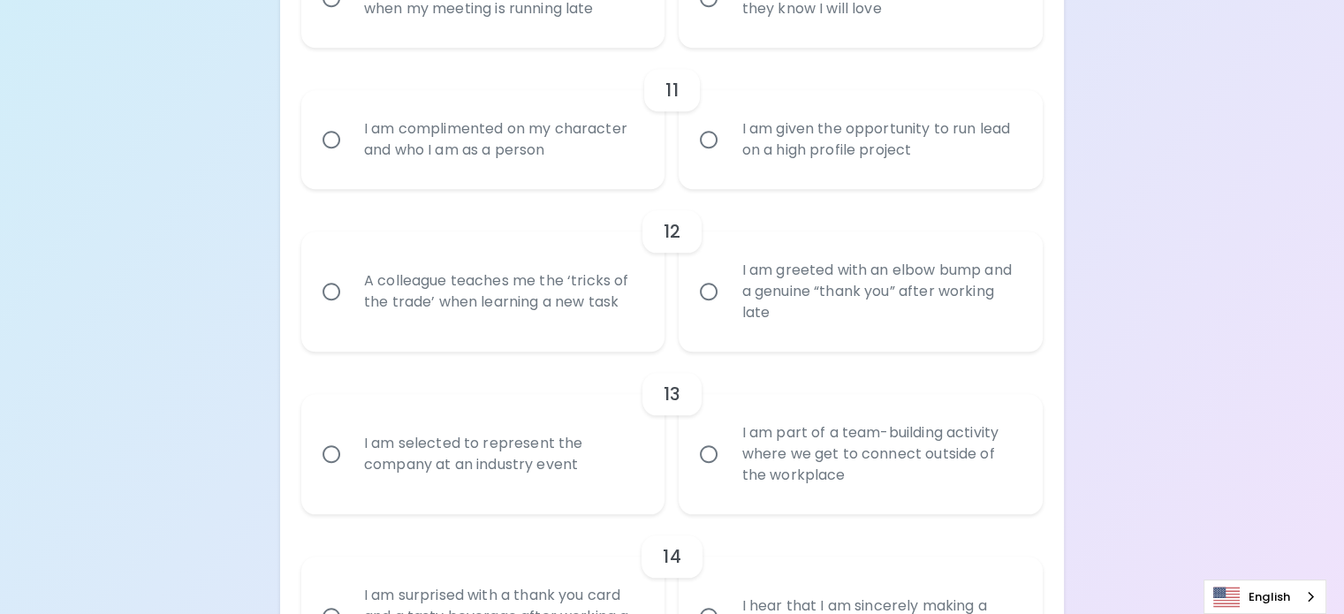
radio input "true"
radio input "false"
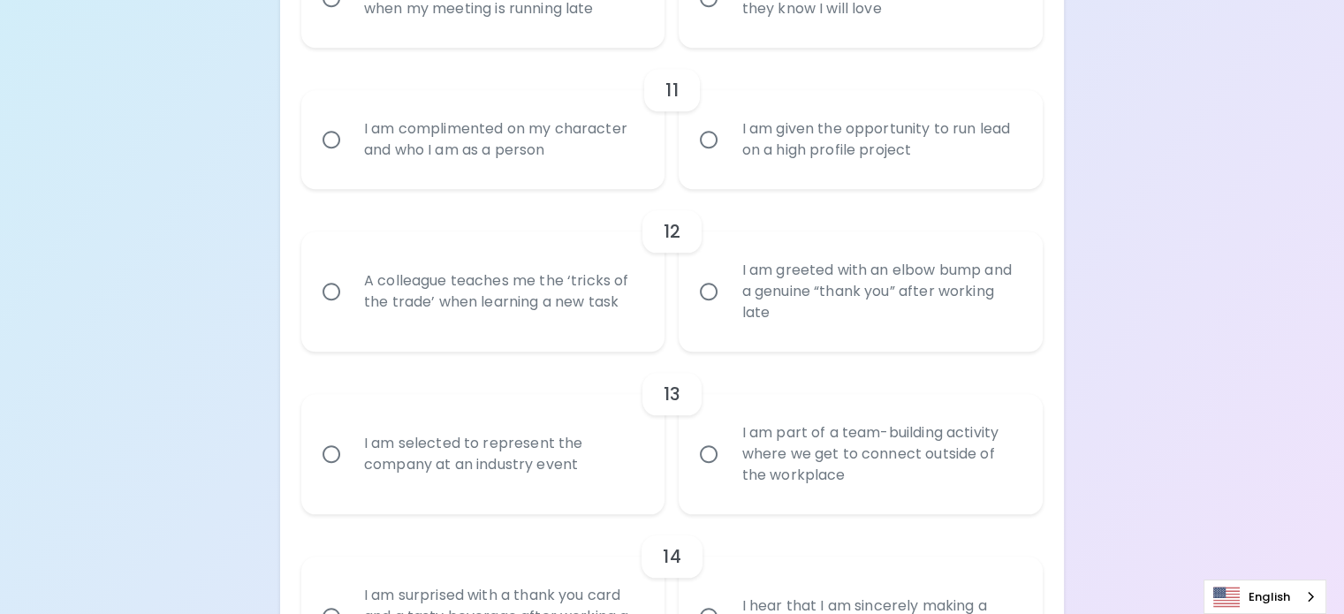
radio input "false"
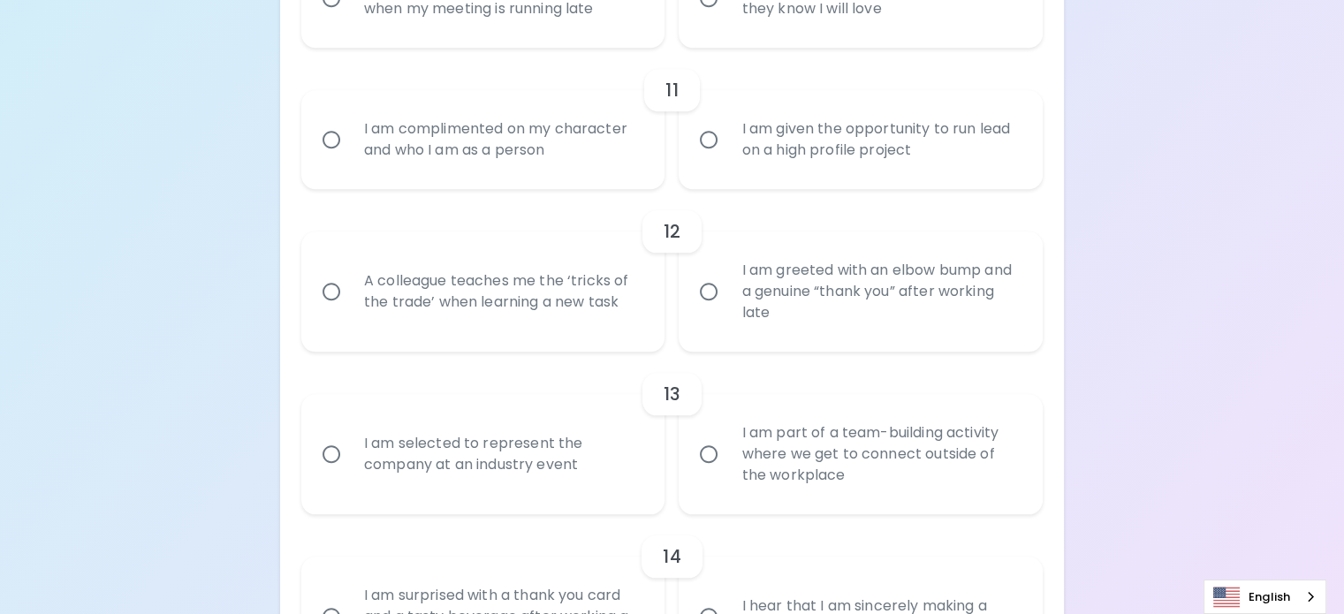
radio input "false"
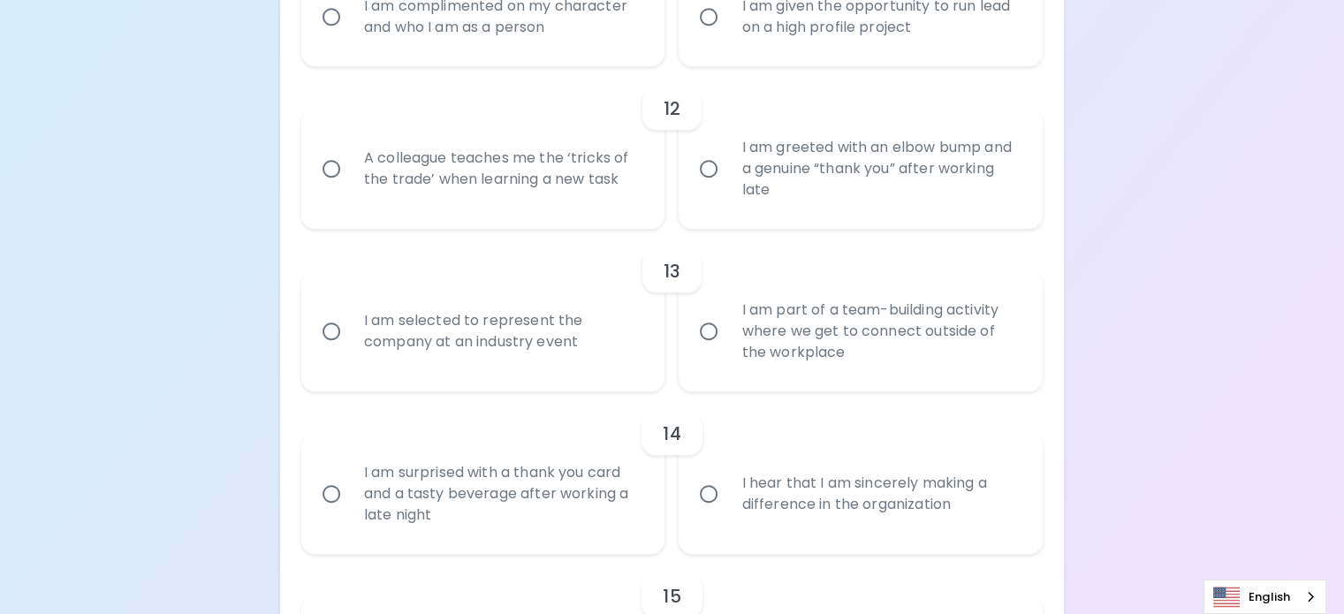
scroll to position [2037, 0]
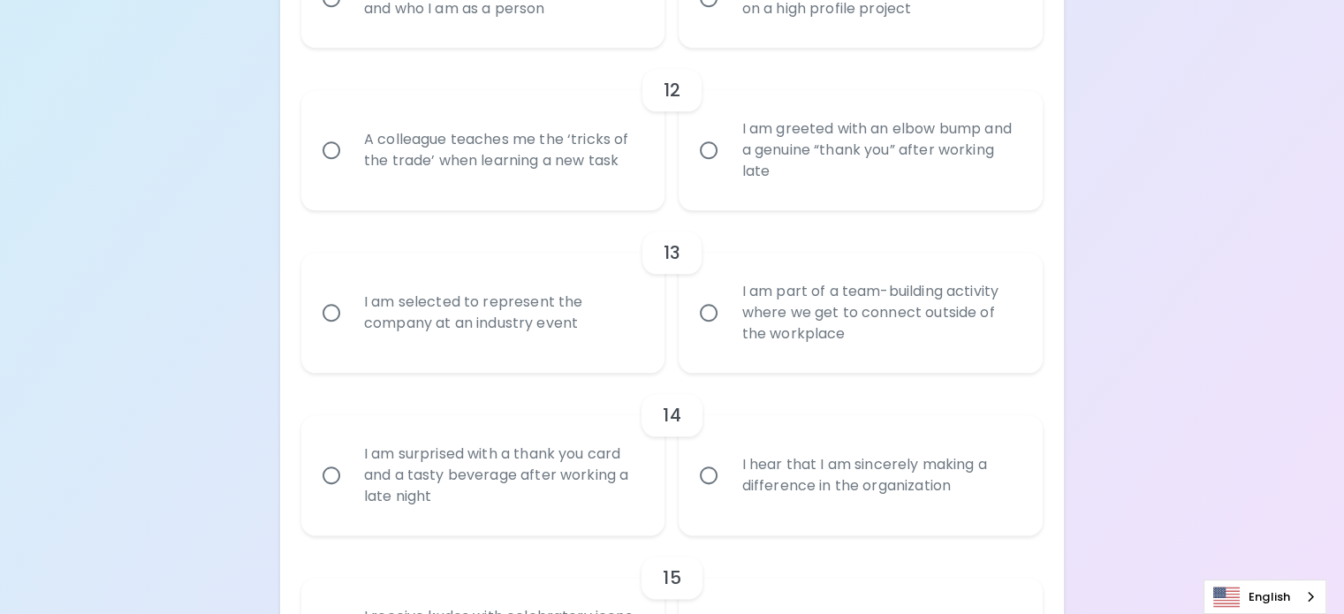
radio input "true"
radio input "false"
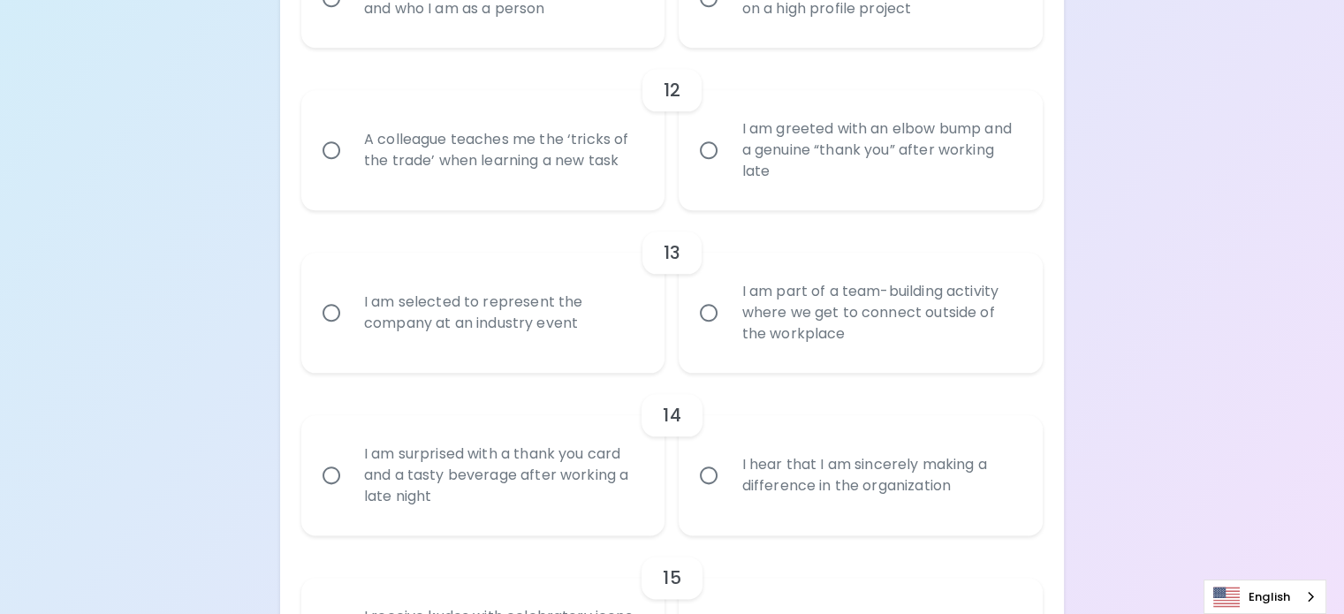
radio input "false"
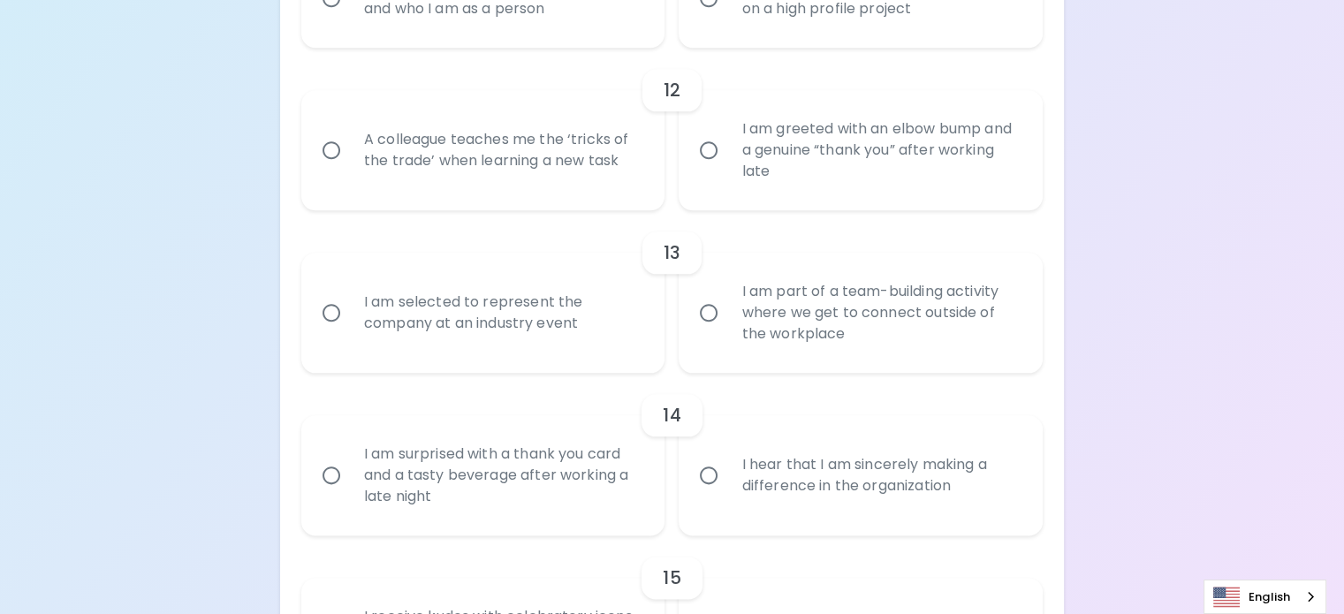
radio input "false"
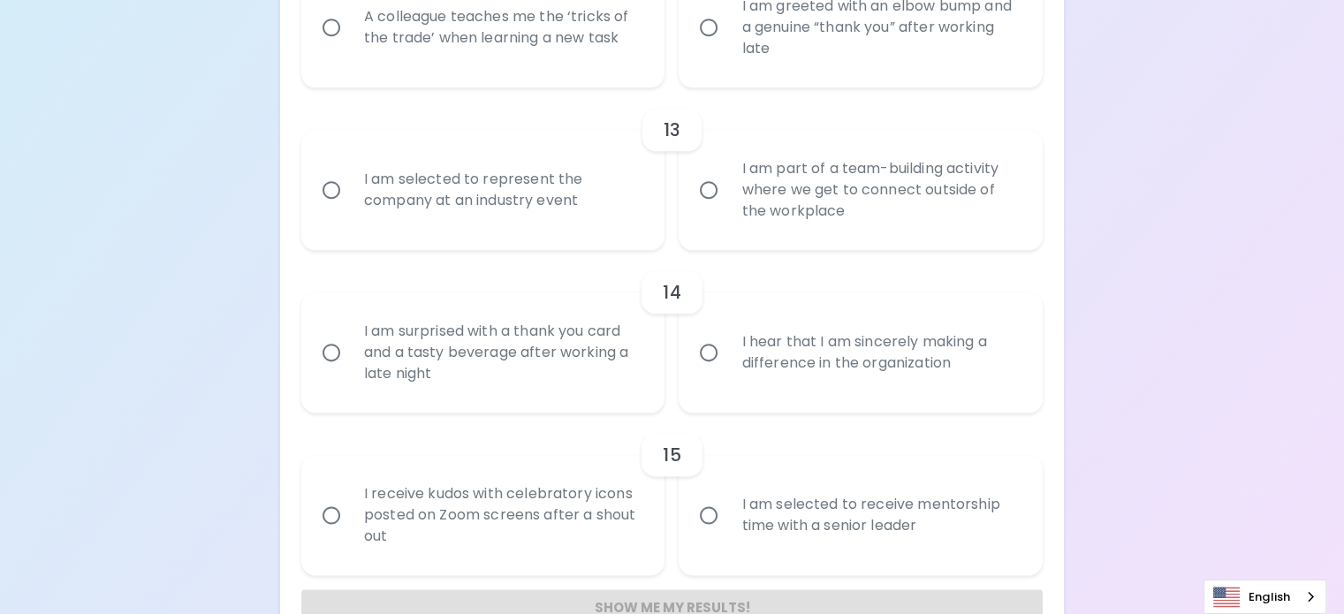
scroll to position [2178, 0]
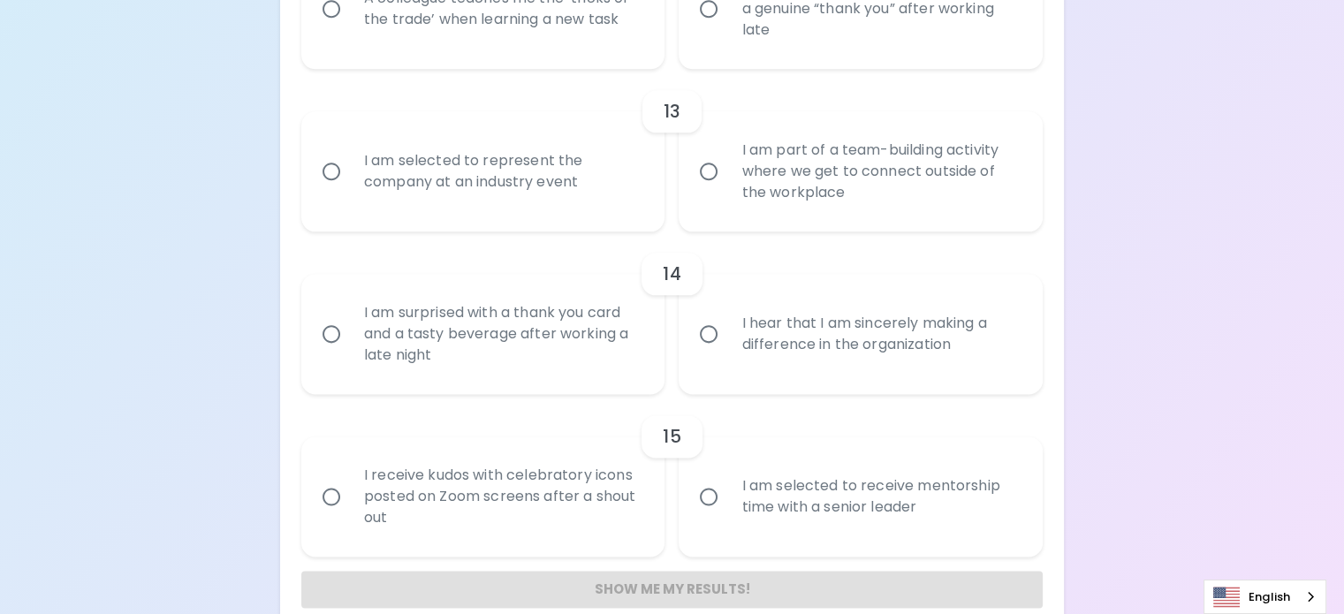
radio input "true"
click at [493, 51] on div "A colleague teaches me the ‘tricks of the trade’ when learning a new task" at bounding box center [503, 8] width 306 height 85
click at [350, 27] on input "A colleague teaches me the ‘tricks of the trade’ when learning a new task" at bounding box center [331, 8] width 37 height 37
radio input "false"
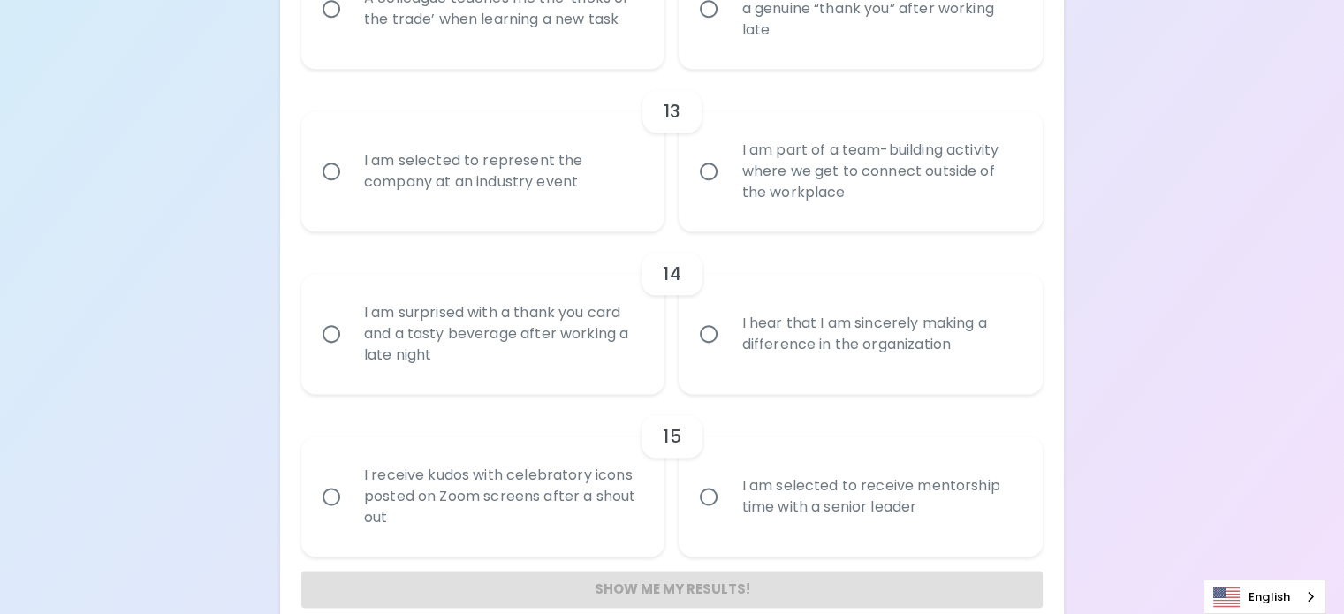
radio input "false"
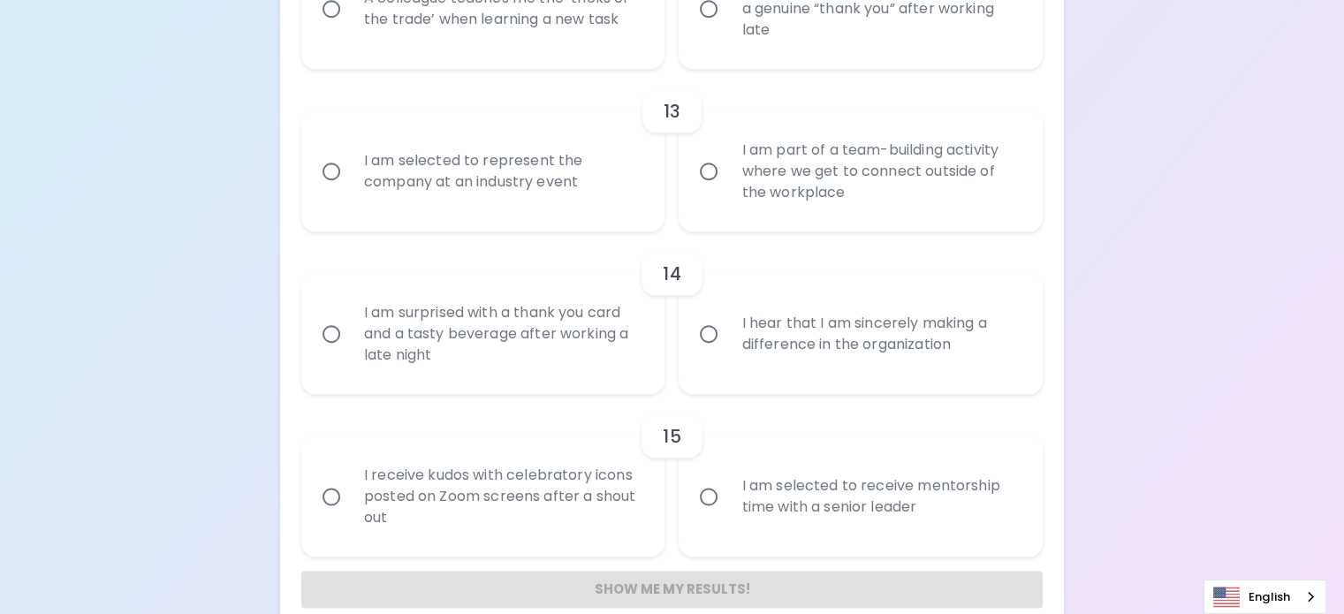
radio input "false"
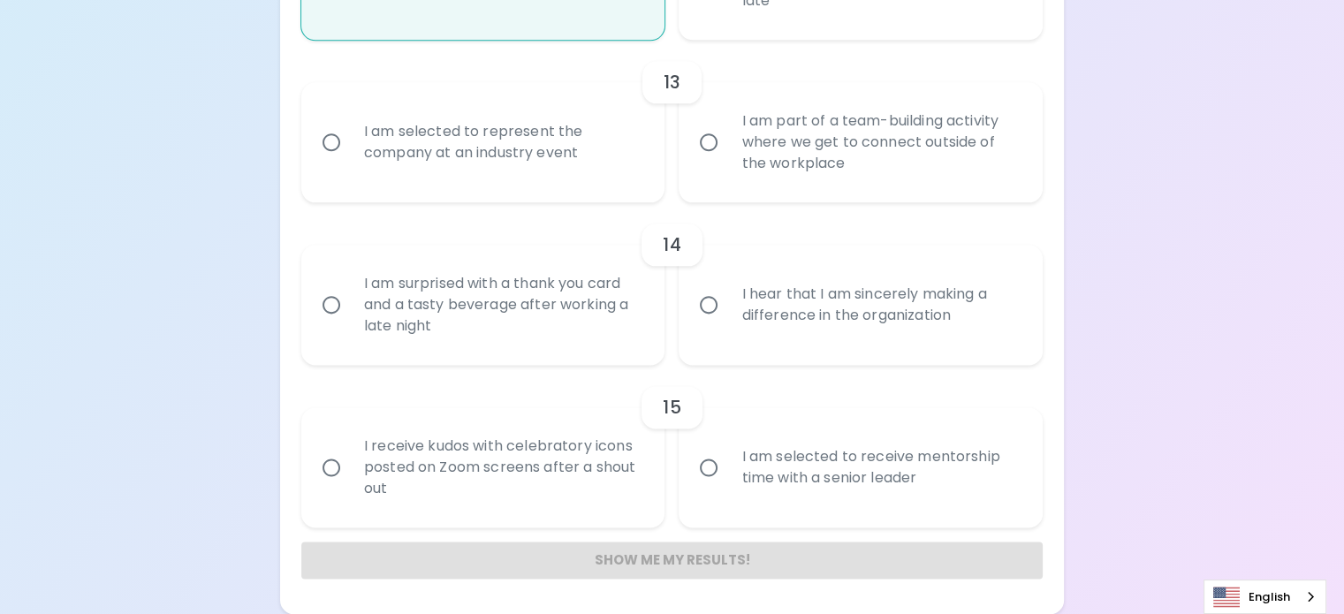
scroll to position [2408, 0]
radio input "true"
click at [739, 195] on div "I am part of a team-building activity where we get to connect outside of the wo…" at bounding box center [880, 142] width 306 height 106
click at [727, 161] on input "I am part of a team-building activity where we get to connect outside of the wo…" at bounding box center [708, 142] width 37 height 37
radio input "false"
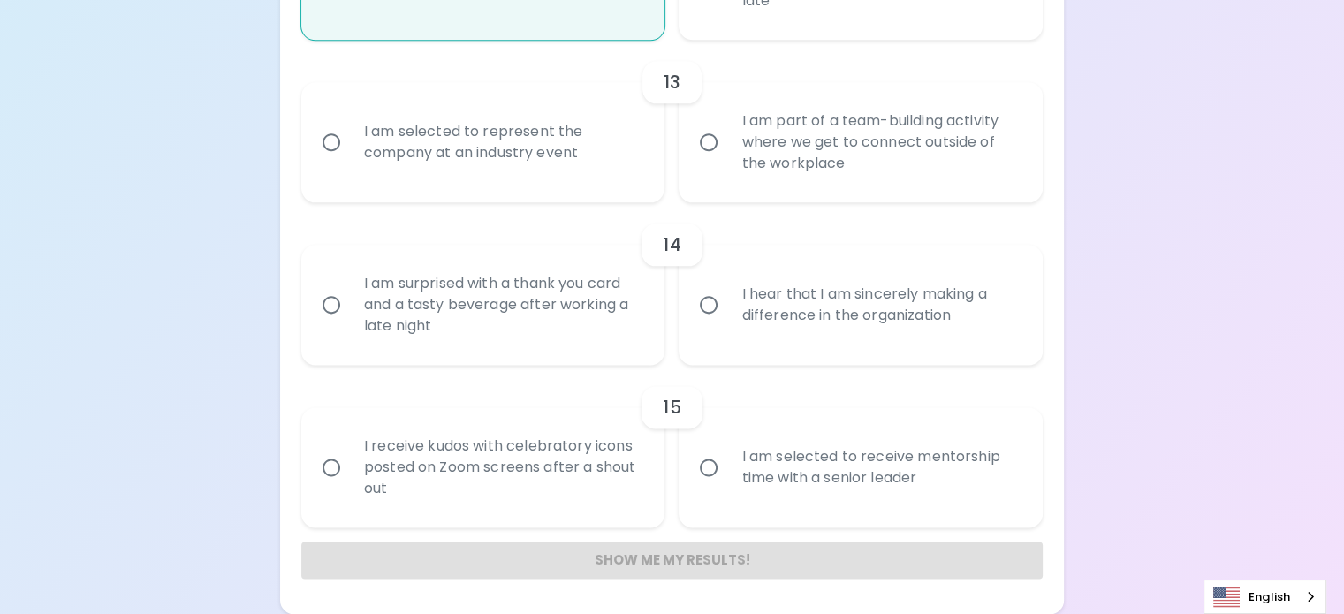
radio input "false"
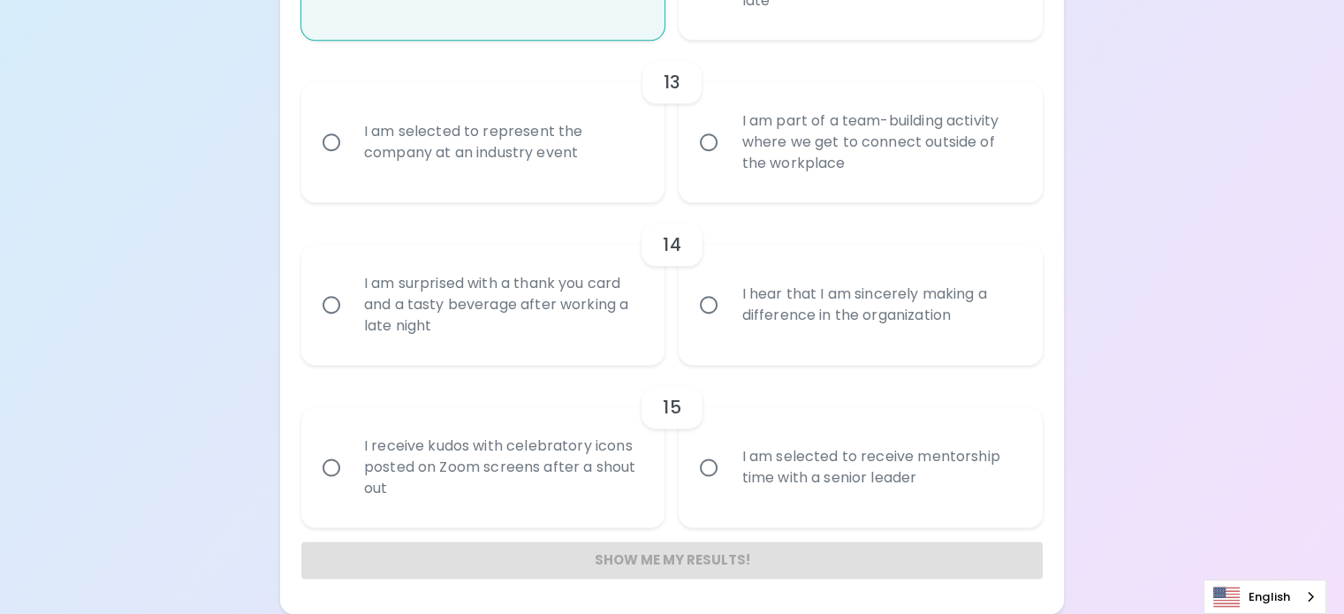
radio input "false"
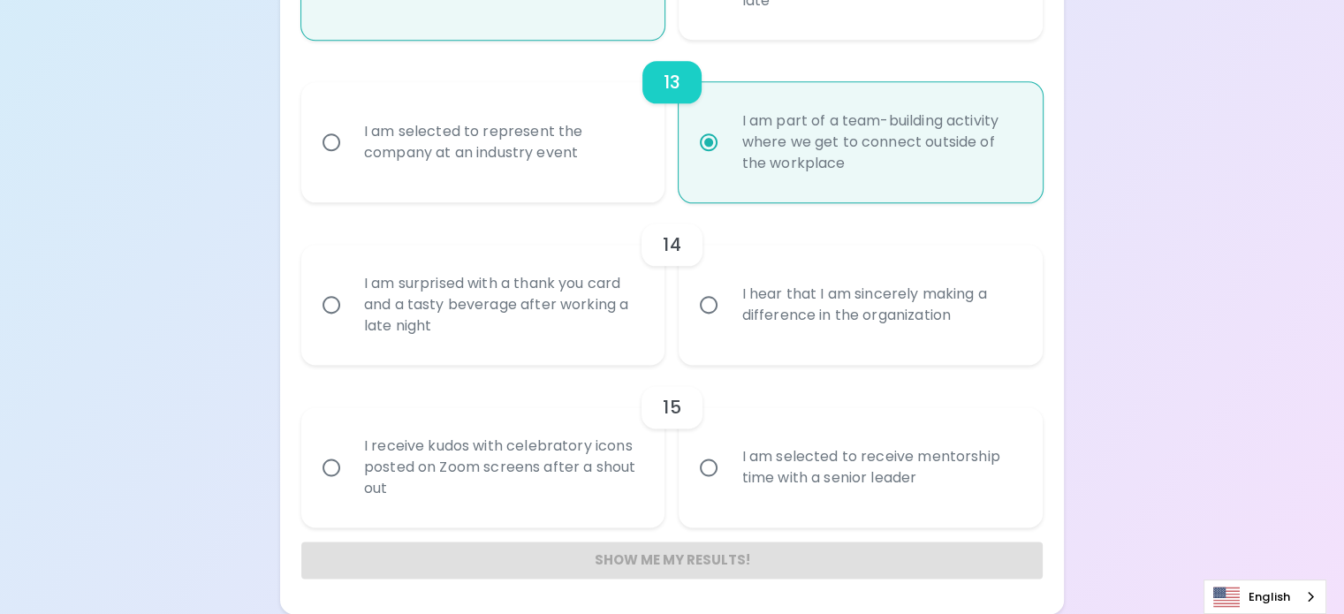
scroll to position [2637, 0]
radio input "true"
click at [790, 347] on div "I hear that I am sincerely making a difference in the organization" at bounding box center [880, 304] width 306 height 85
click at [727, 323] on input "I hear that I am sincerely making a difference in the organization" at bounding box center [708, 304] width 37 height 37
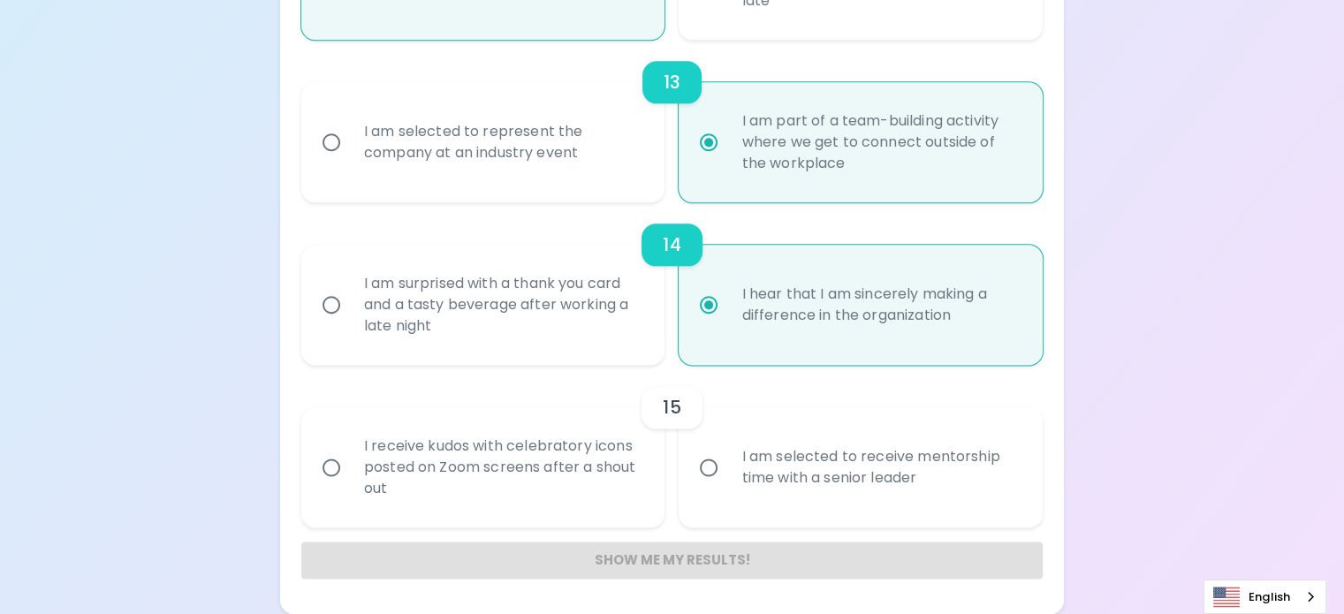
radio input "false"
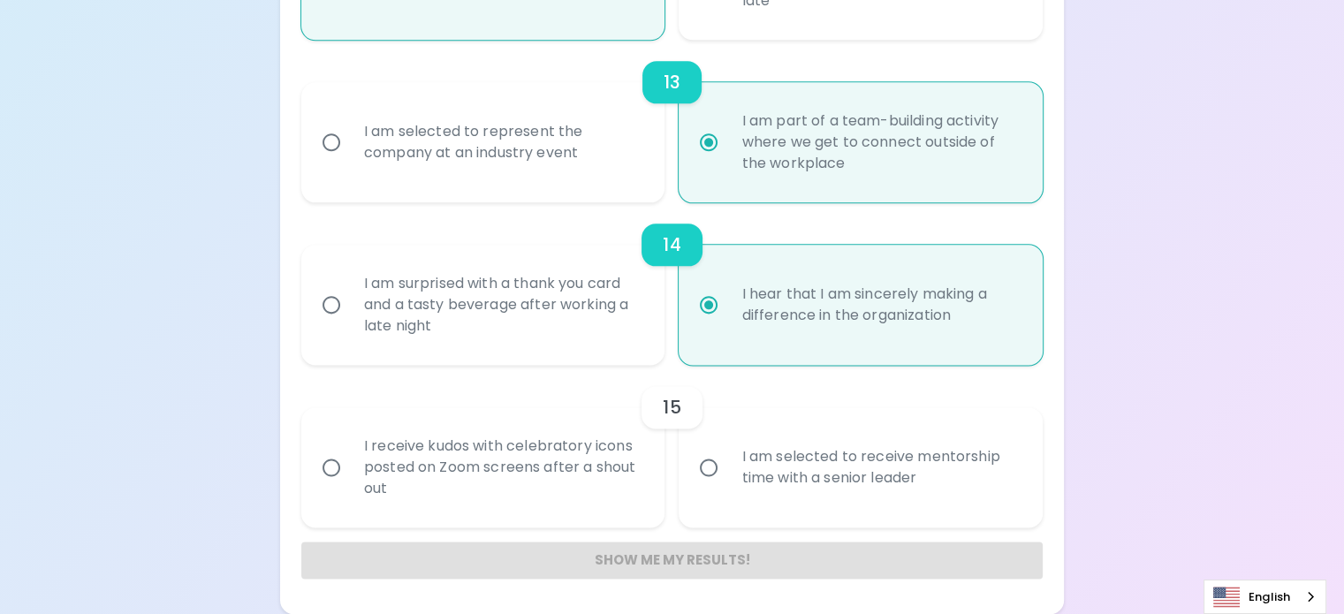
radio input "false"
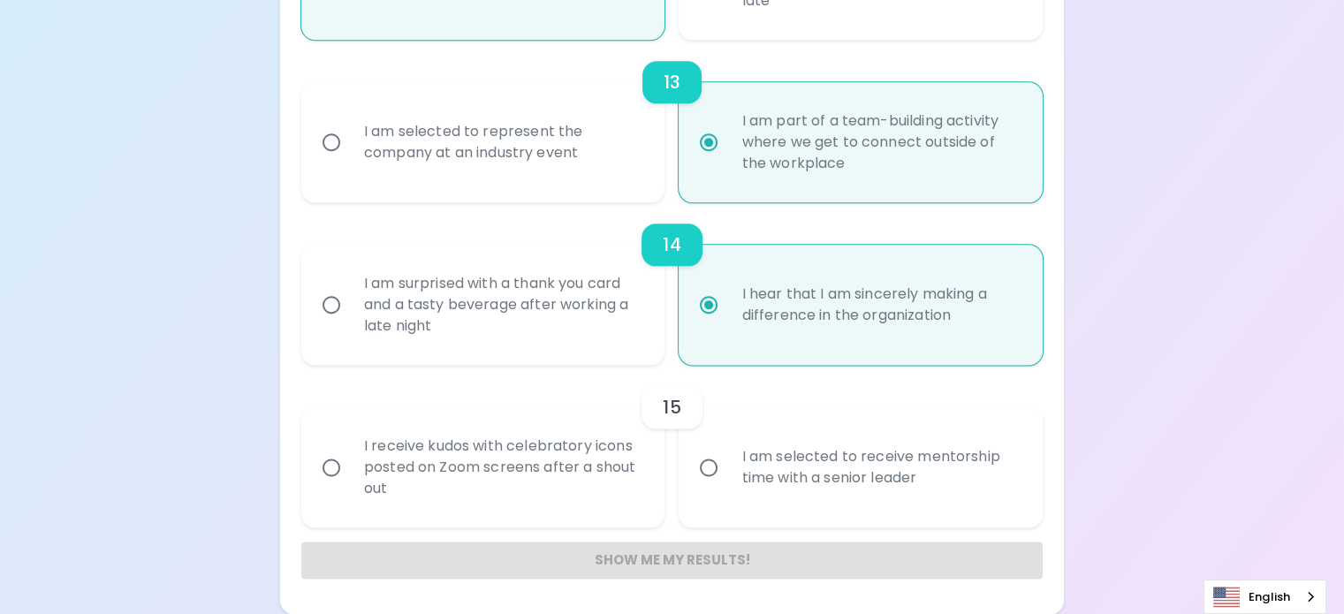
radio input "false"
radio input "true"
click at [775, 450] on div "I am selected to receive mentorship time with a senior leader" at bounding box center [880, 467] width 306 height 85
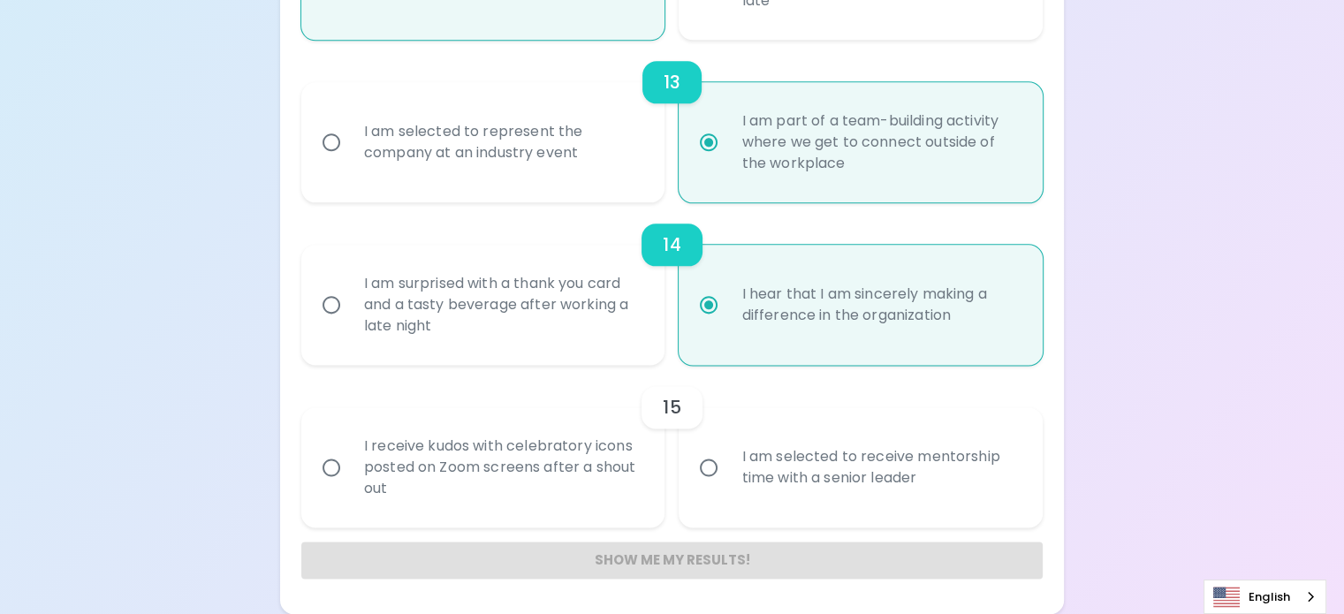
click at [727, 450] on input "I am selected to receive mentorship time with a senior leader" at bounding box center [708, 467] width 37 height 37
radio input "false"
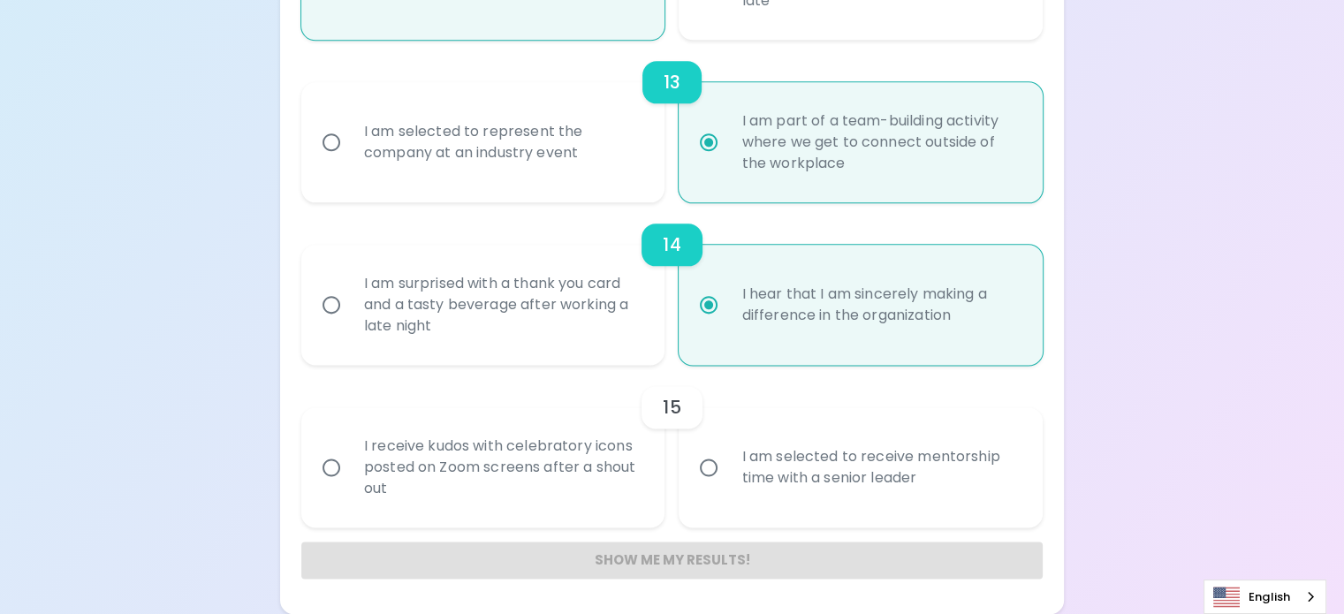
radio input "false"
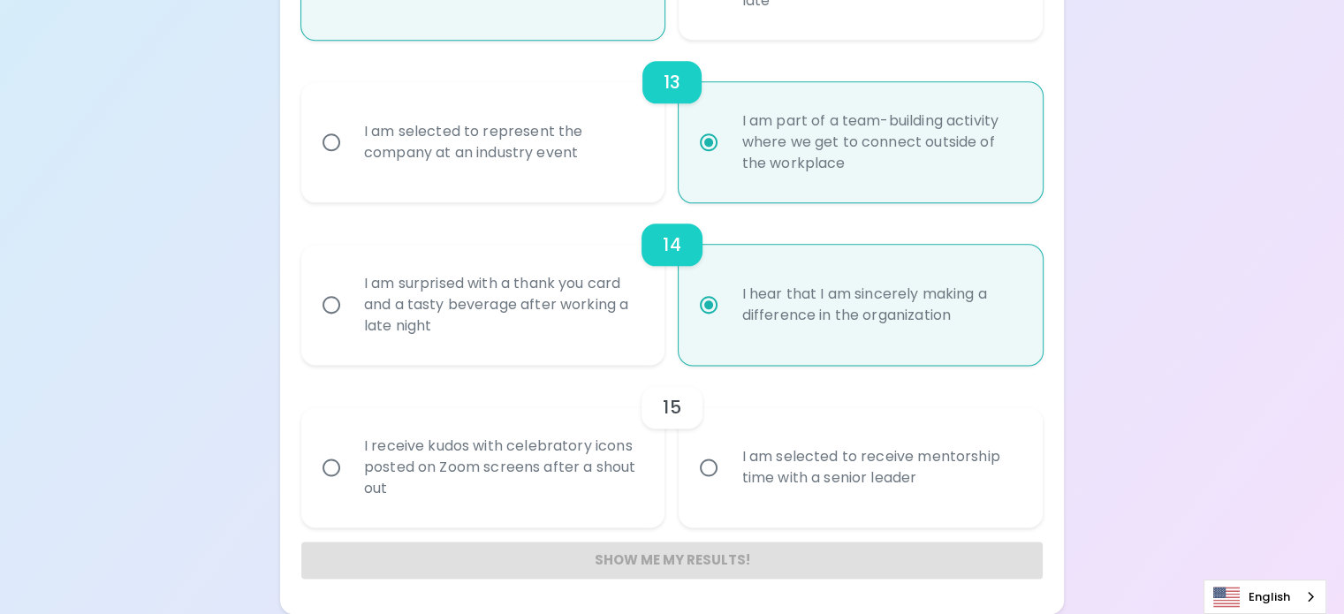
radio input "false"
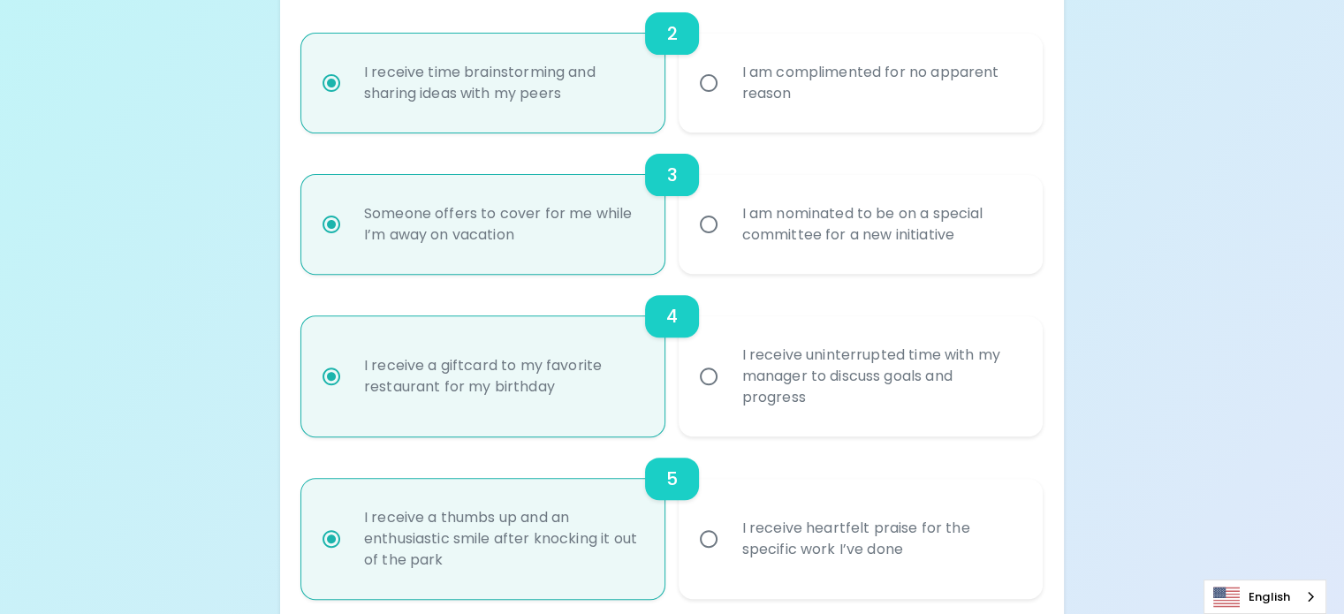
scroll to position [619, 0]
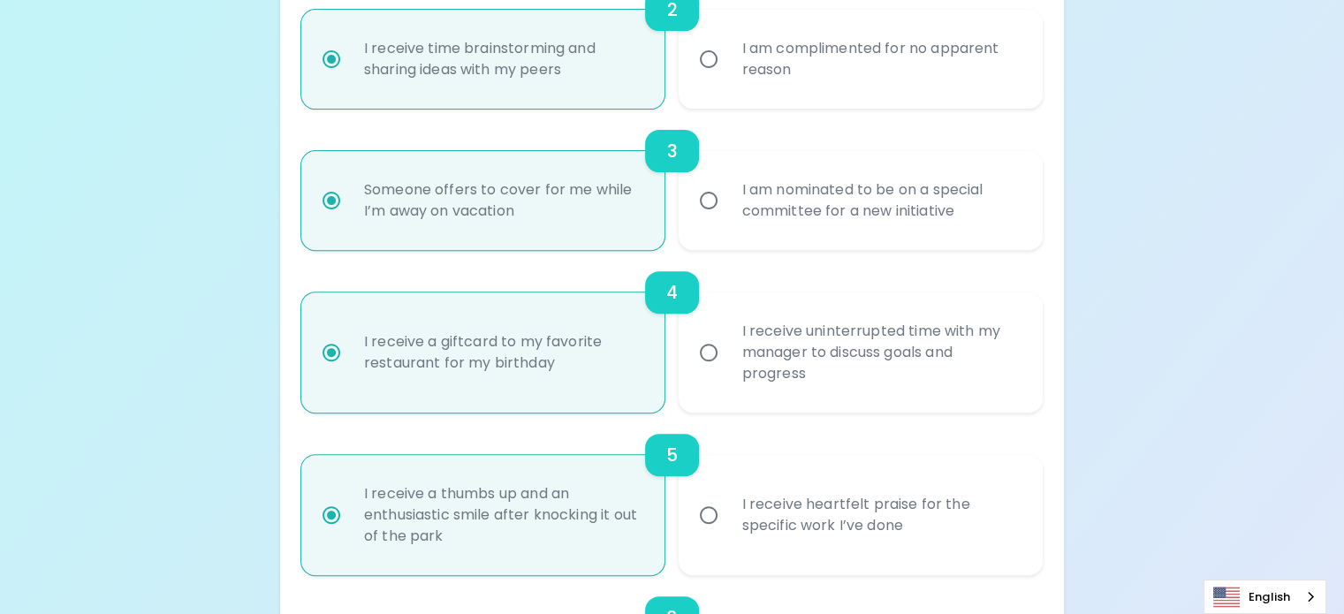
radio input "true"
click at [758, 102] on div "I am complimented for no apparent reason" at bounding box center [880, 59] width 306 height 85
click at [727, 78] on input "I am complimented for no apparent reason" at bounding box center [708, 59] width 37 height 37
radio input "false"
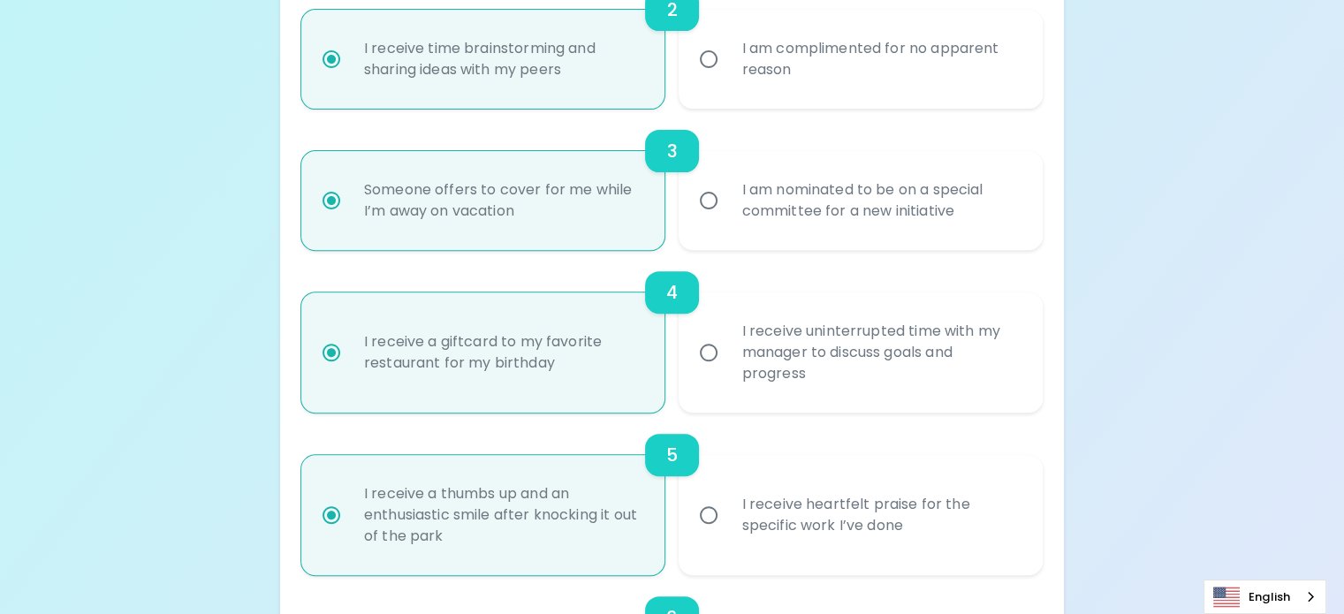
radio input "false"
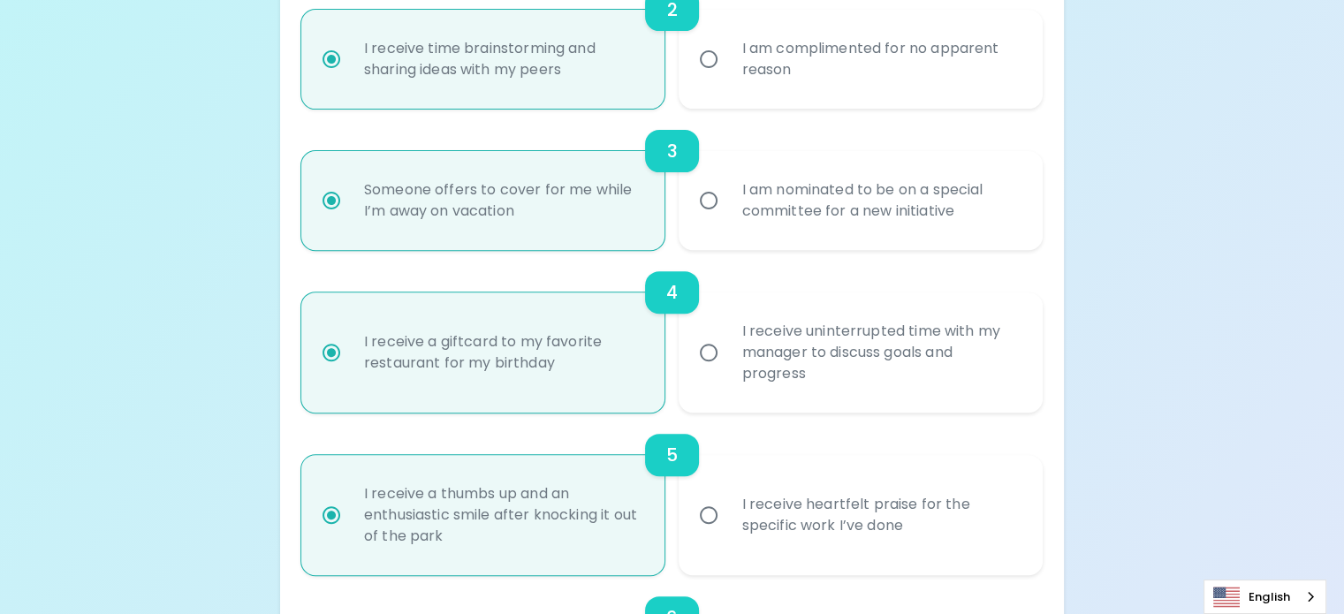
radio input "false"
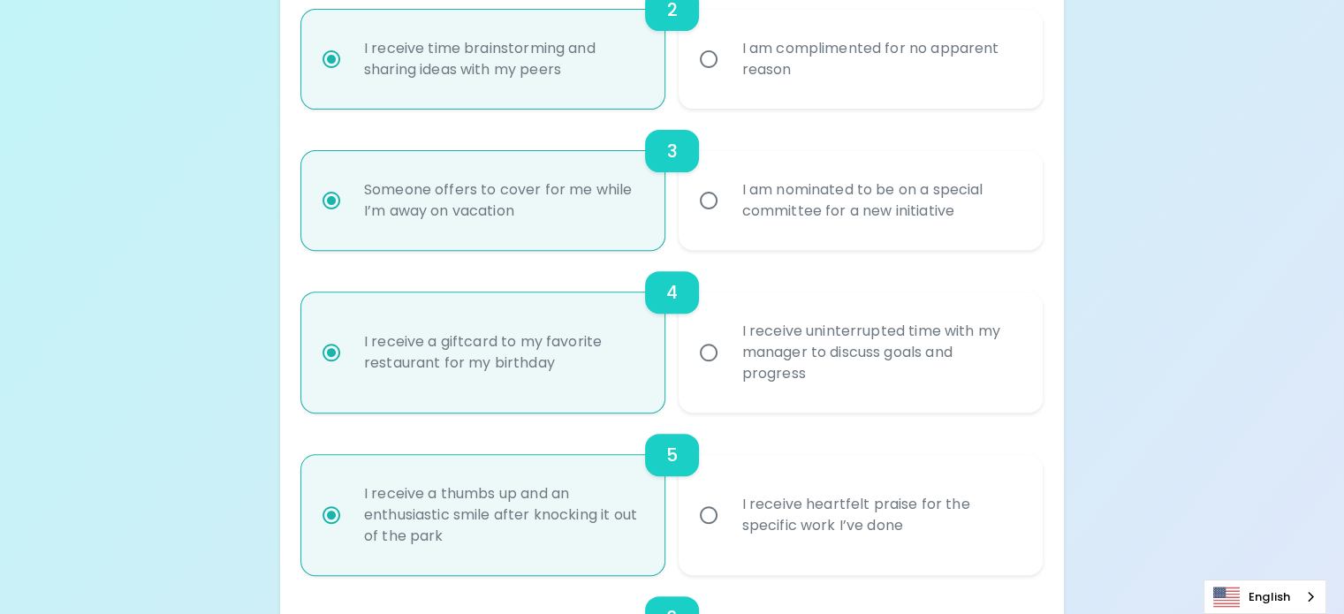
radio input "false"
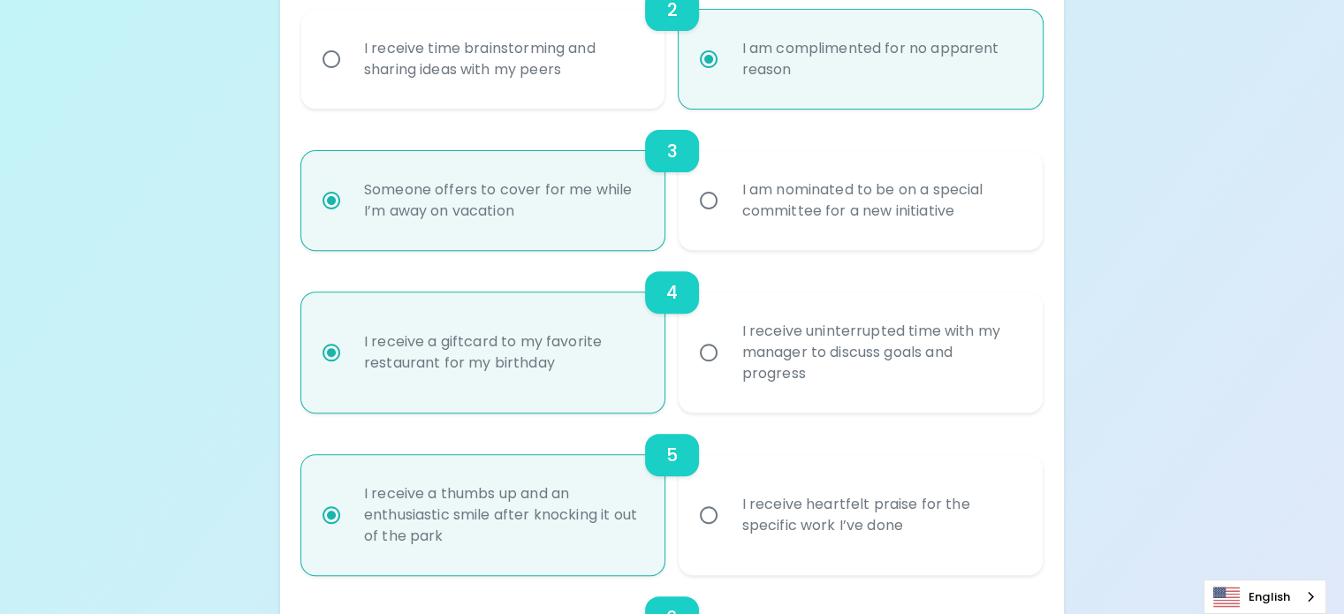
radio input "true"
click at [520, 102] on div "I receive time brainstorming and sharing ideas with my peers" at bounding box center [503, 59] width 306 height 85
click at [350, 78] on input "I receive time brainstorming and sharing ideas with my peers" at bounding box center [331, 59] width 37 height 37
radio input "false"
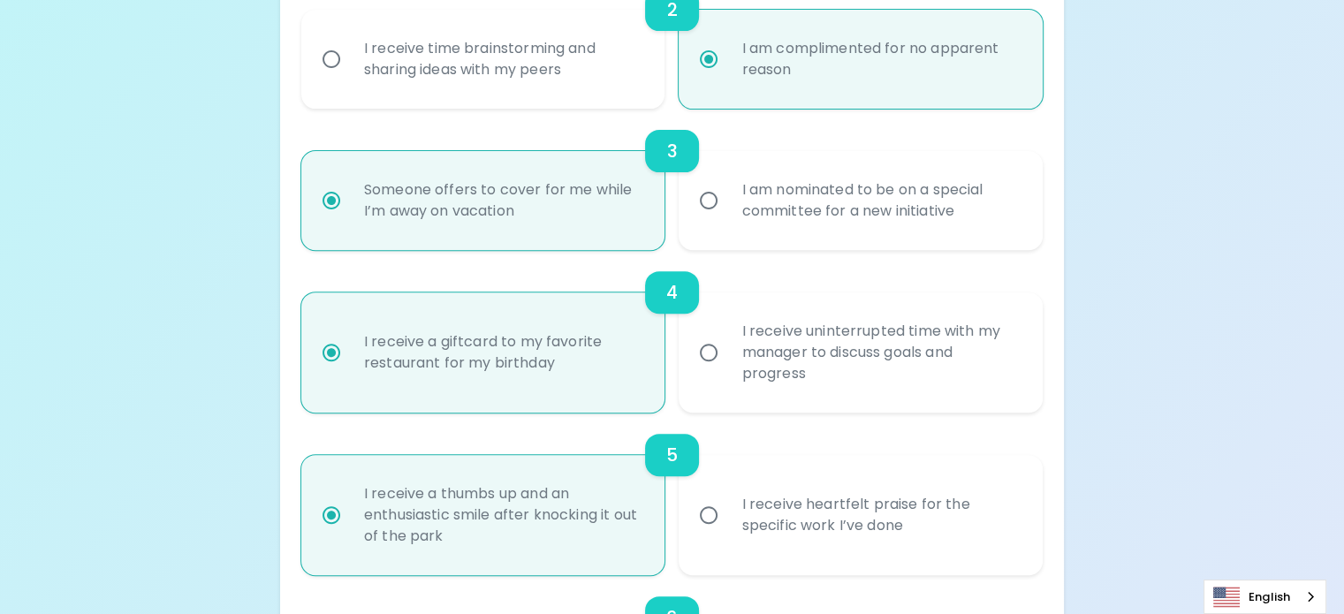
radio input "false"
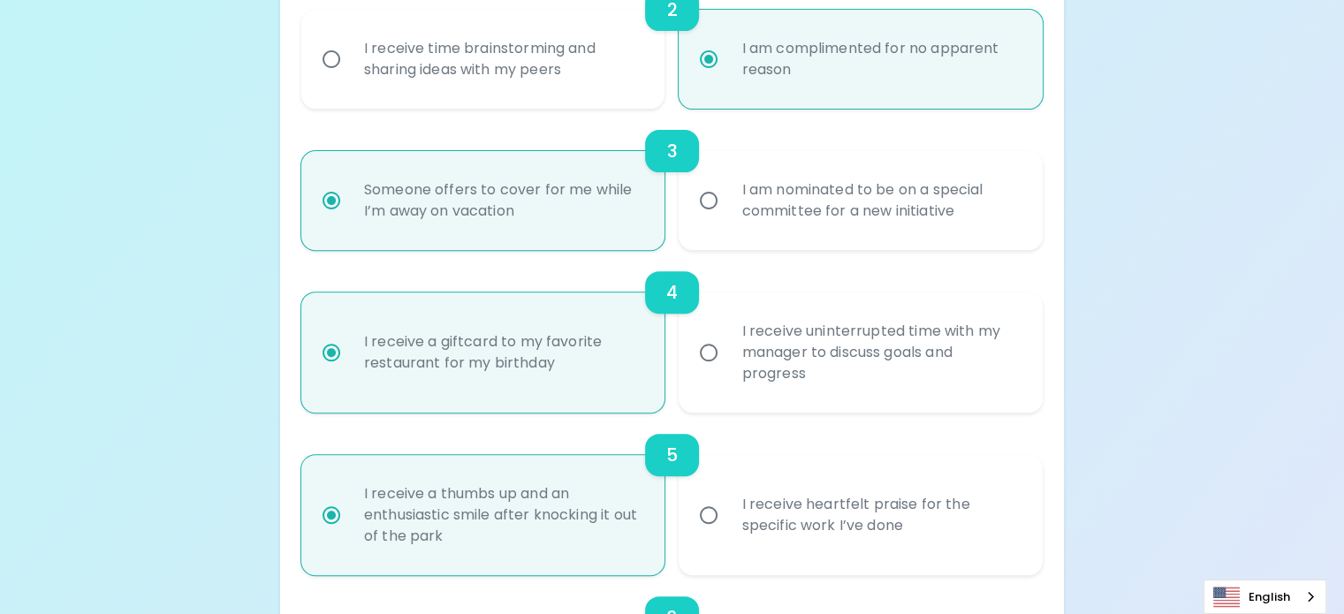
radio input "false"
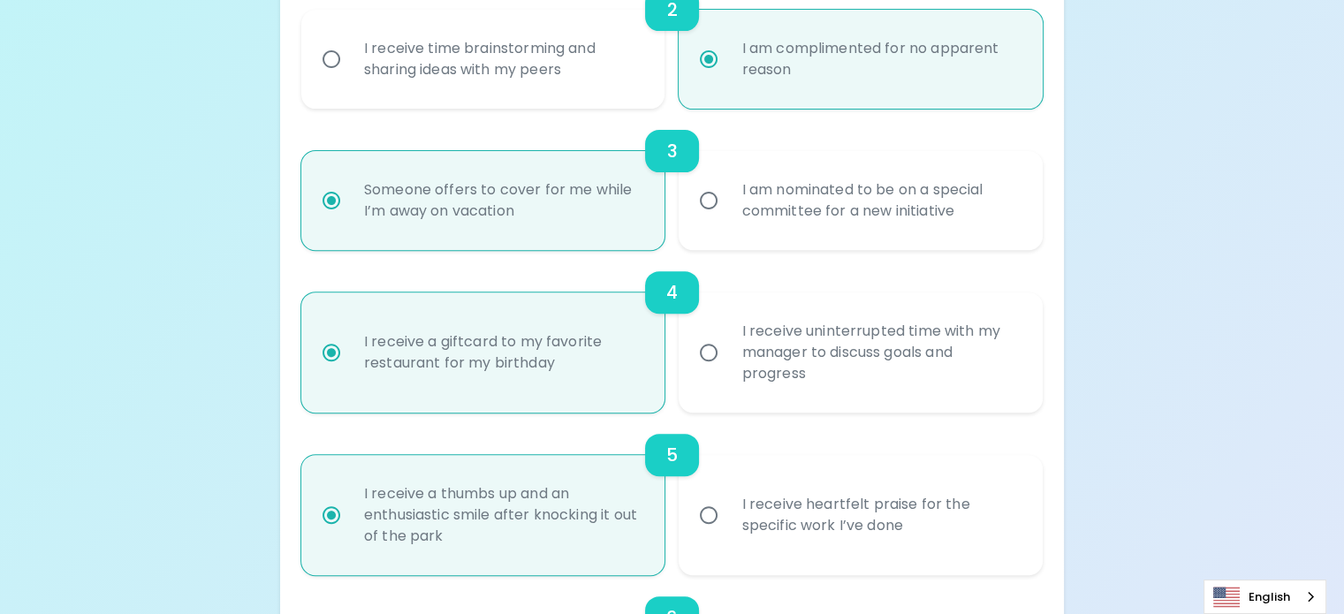
radio input "false"
radio input "true"
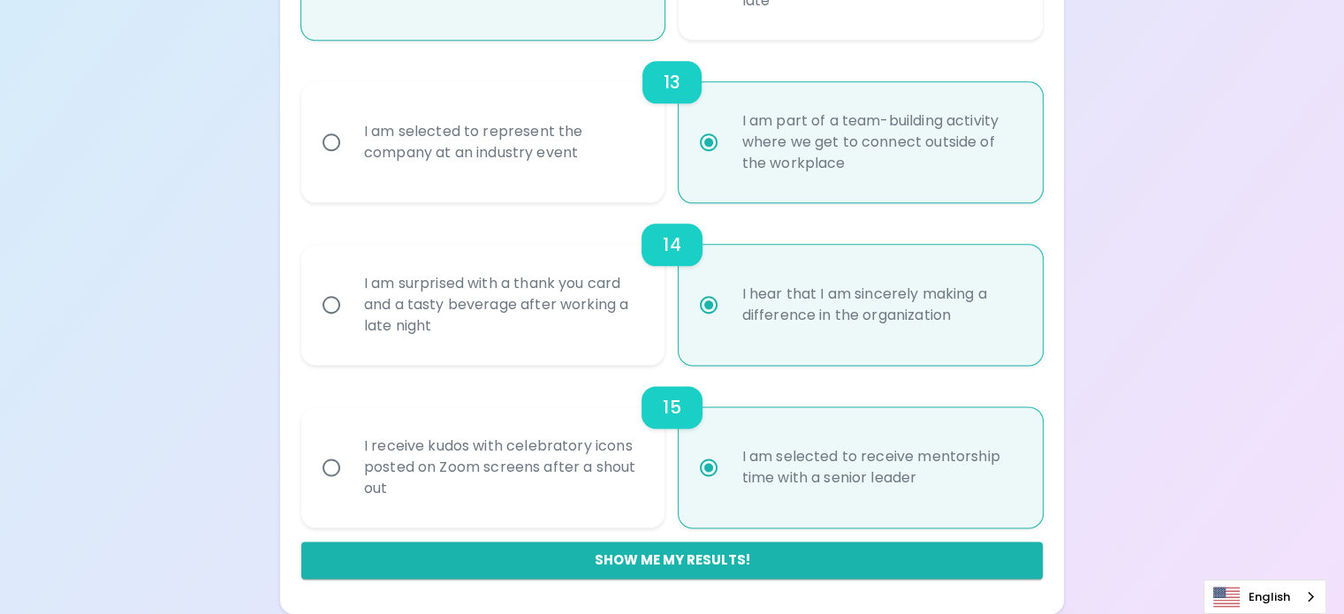
scroll to position [2772, 0]
radio input "true"
click at [675, 558] on button "Show me my results!" at bounding box center [671, 560] width 741 height 37
radio input "false"
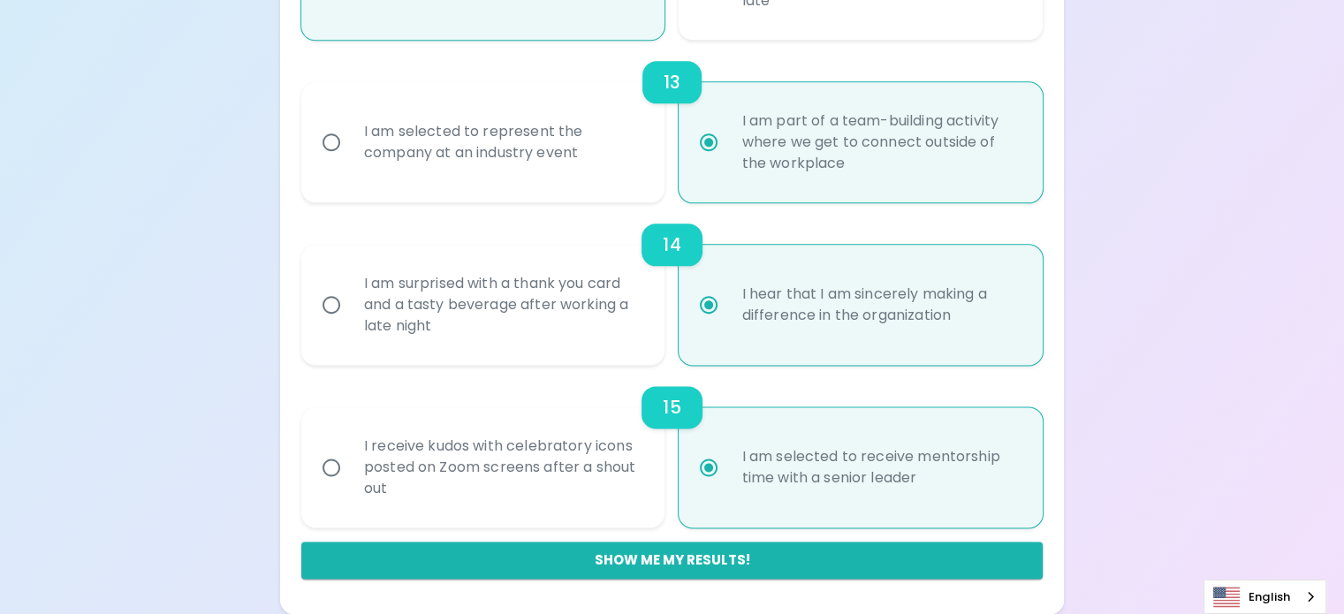
radio input "false"
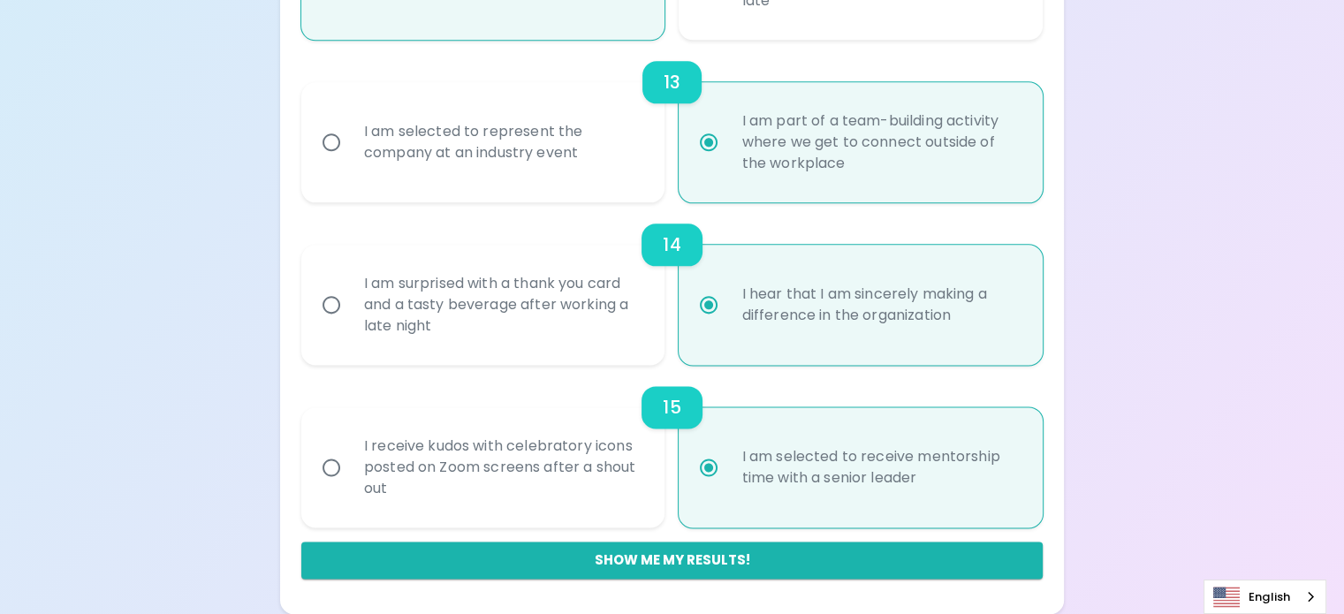
radio input "false"
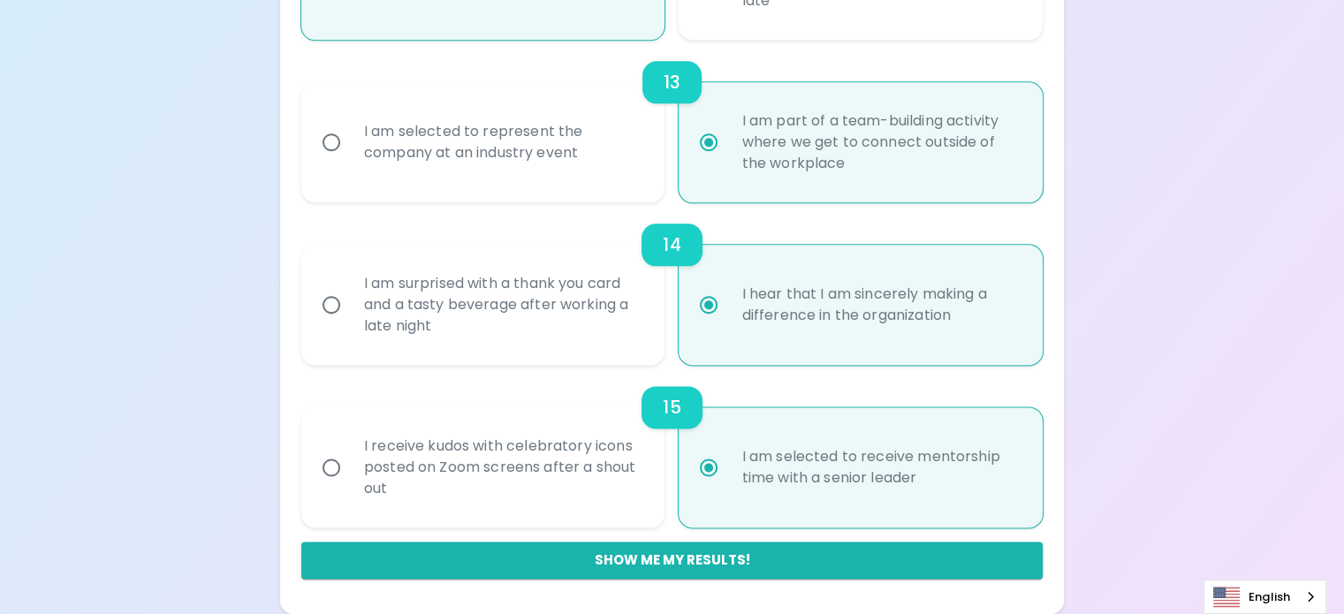
radio input "false"
radio input "true"
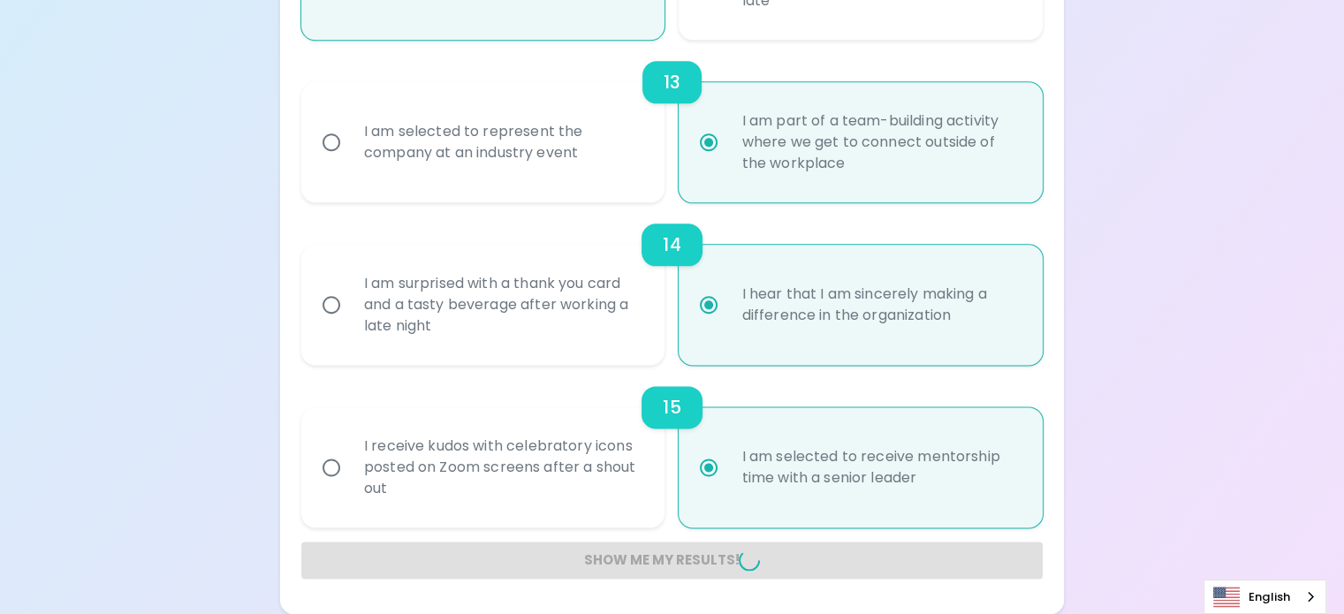
radio input "false"
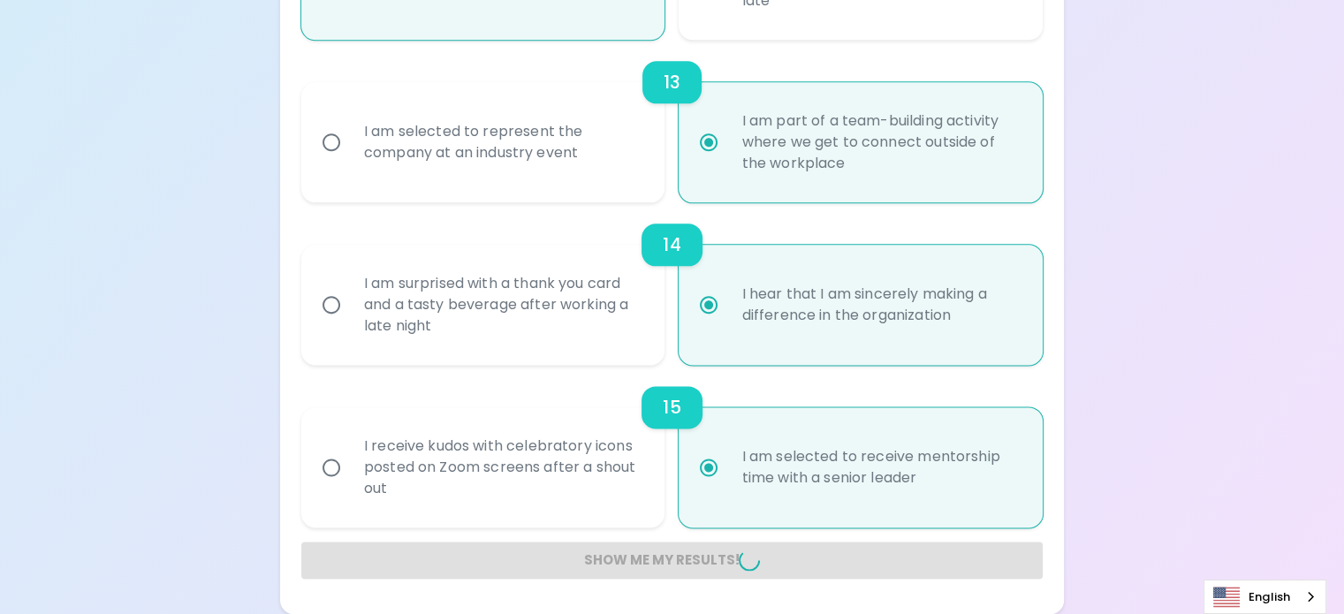
radio input "false"
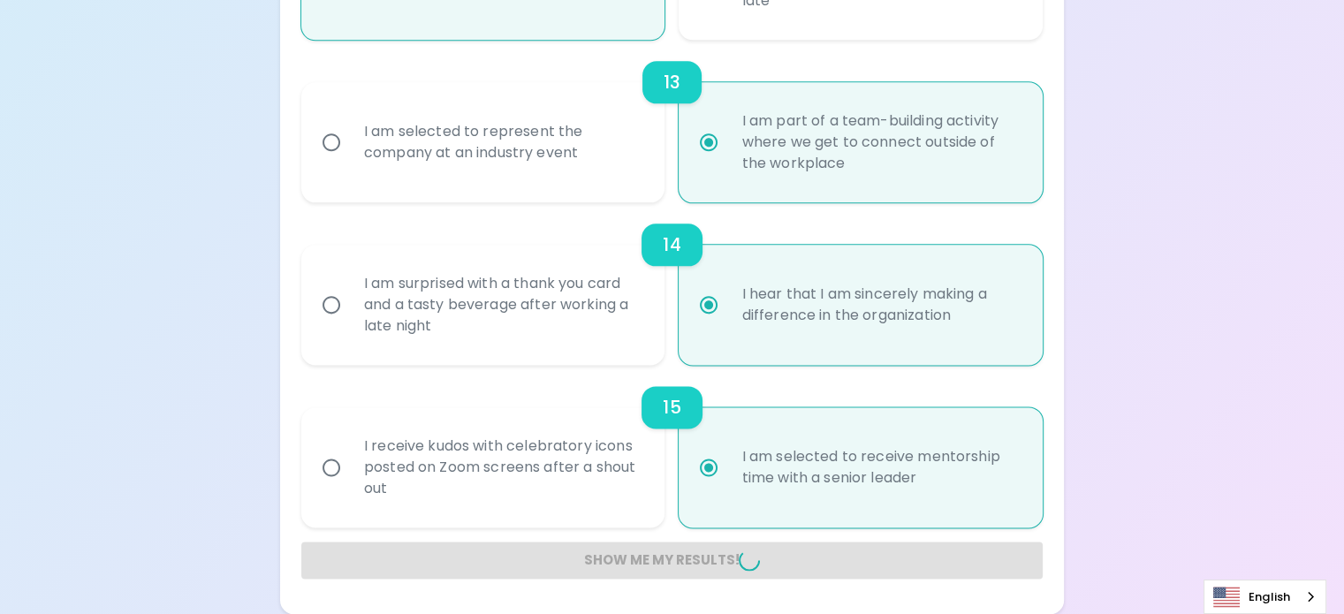
radio input "false"
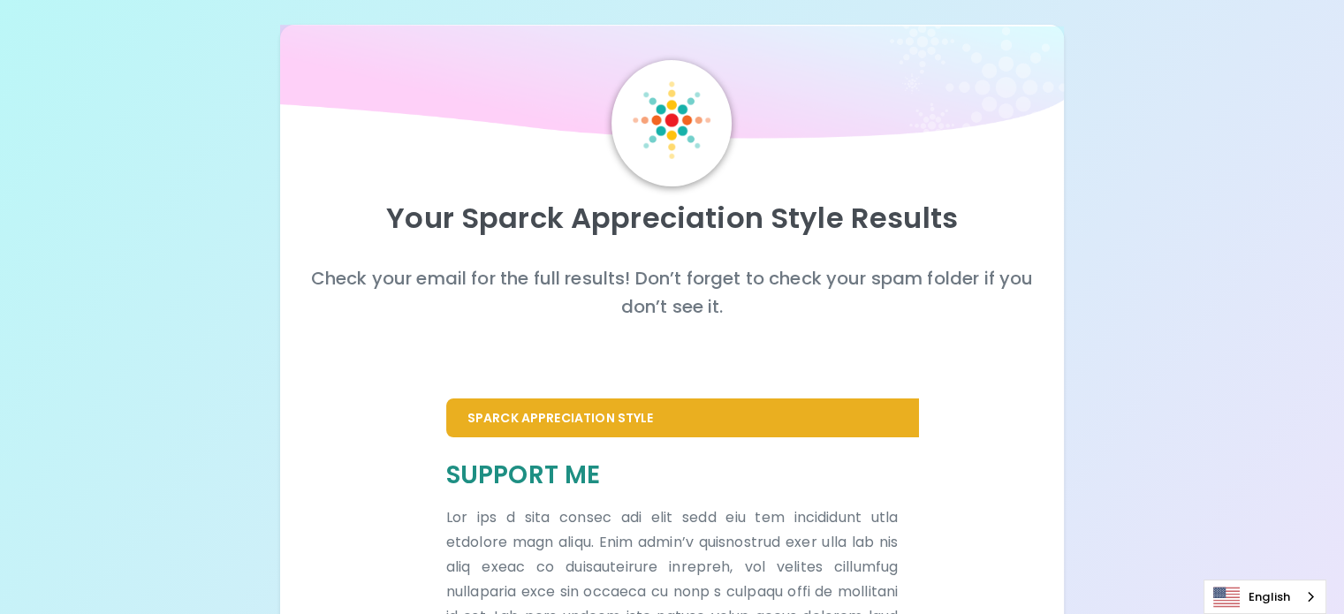
scroll to position [0, 0]
